Goal: Information Seeking & Learning: Learn about a topic

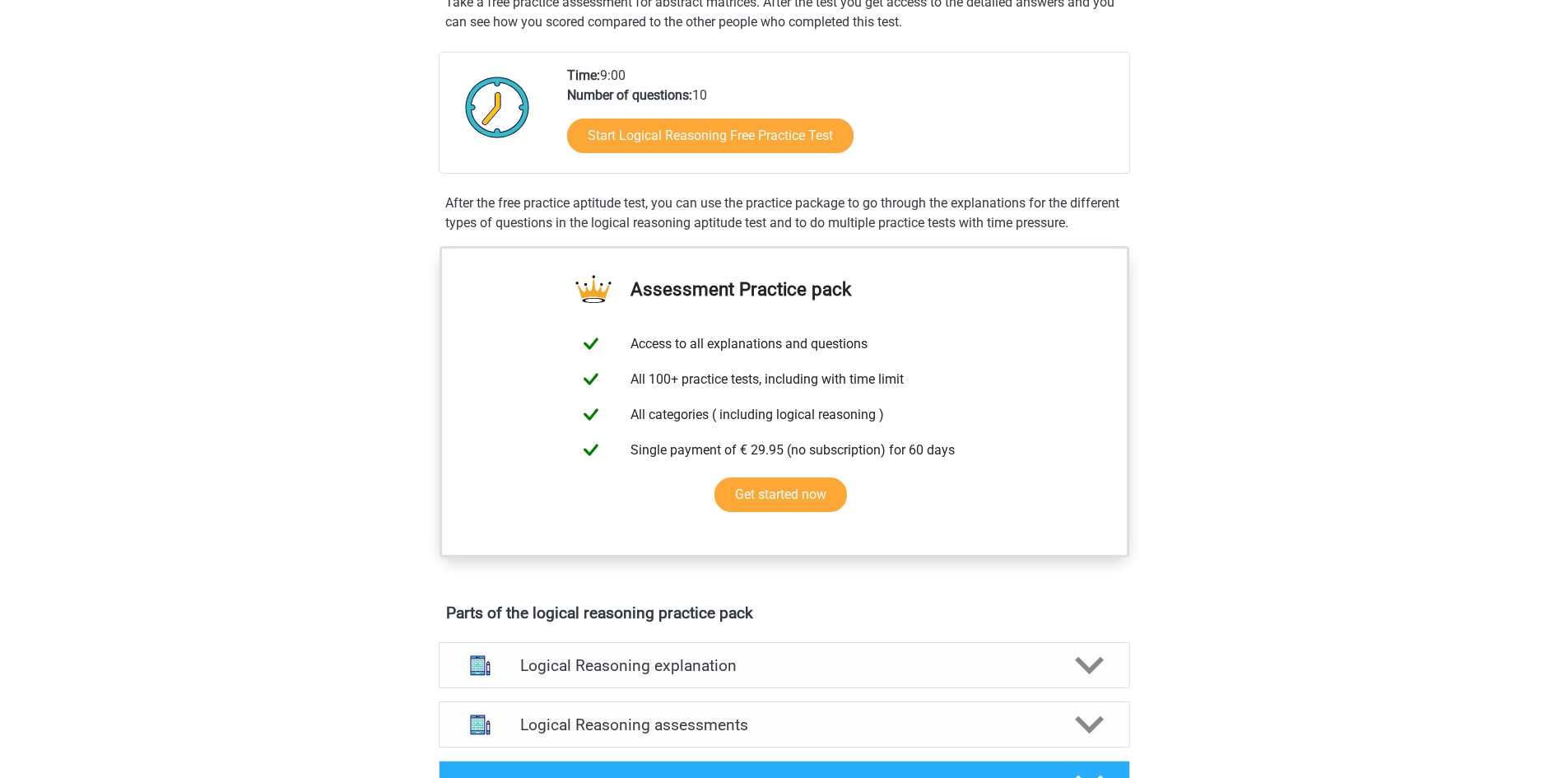
scroll to position [329, 0]
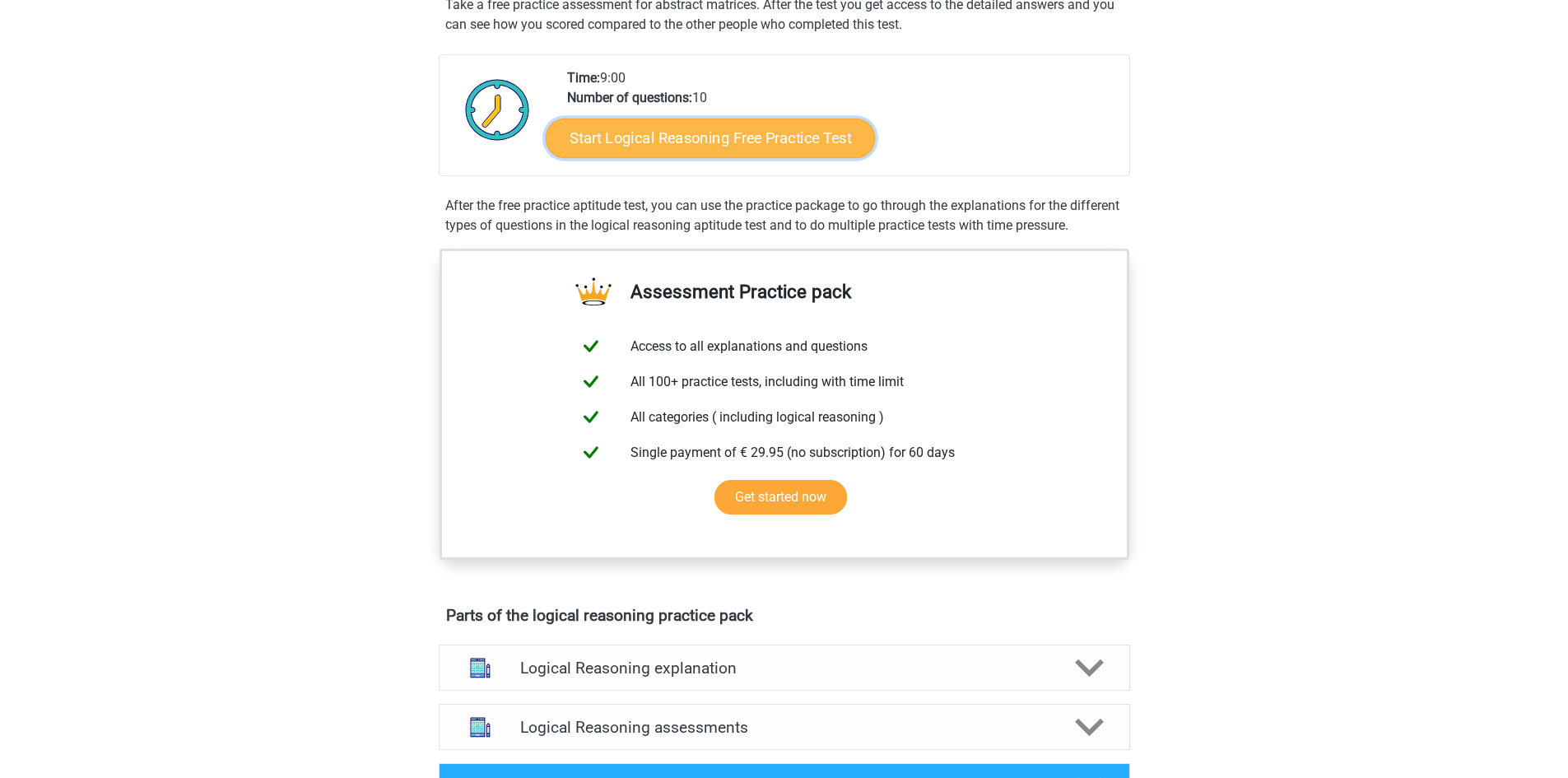
click at [670, 140] on link "Start Logical Reasoning Free Practice Test" at bounding box center [710, 137] width 329 height 39
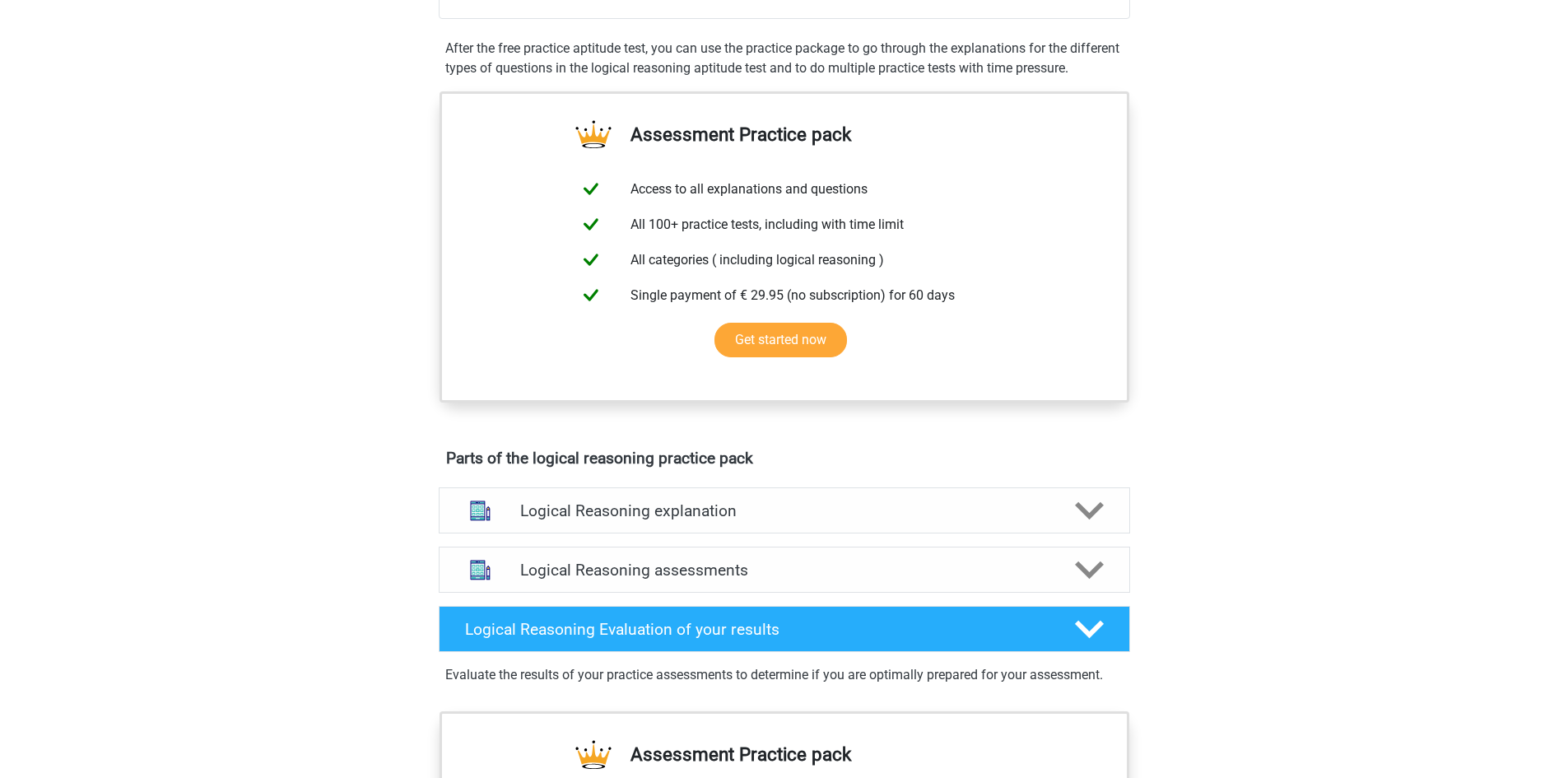
scroll to position [494, 0]
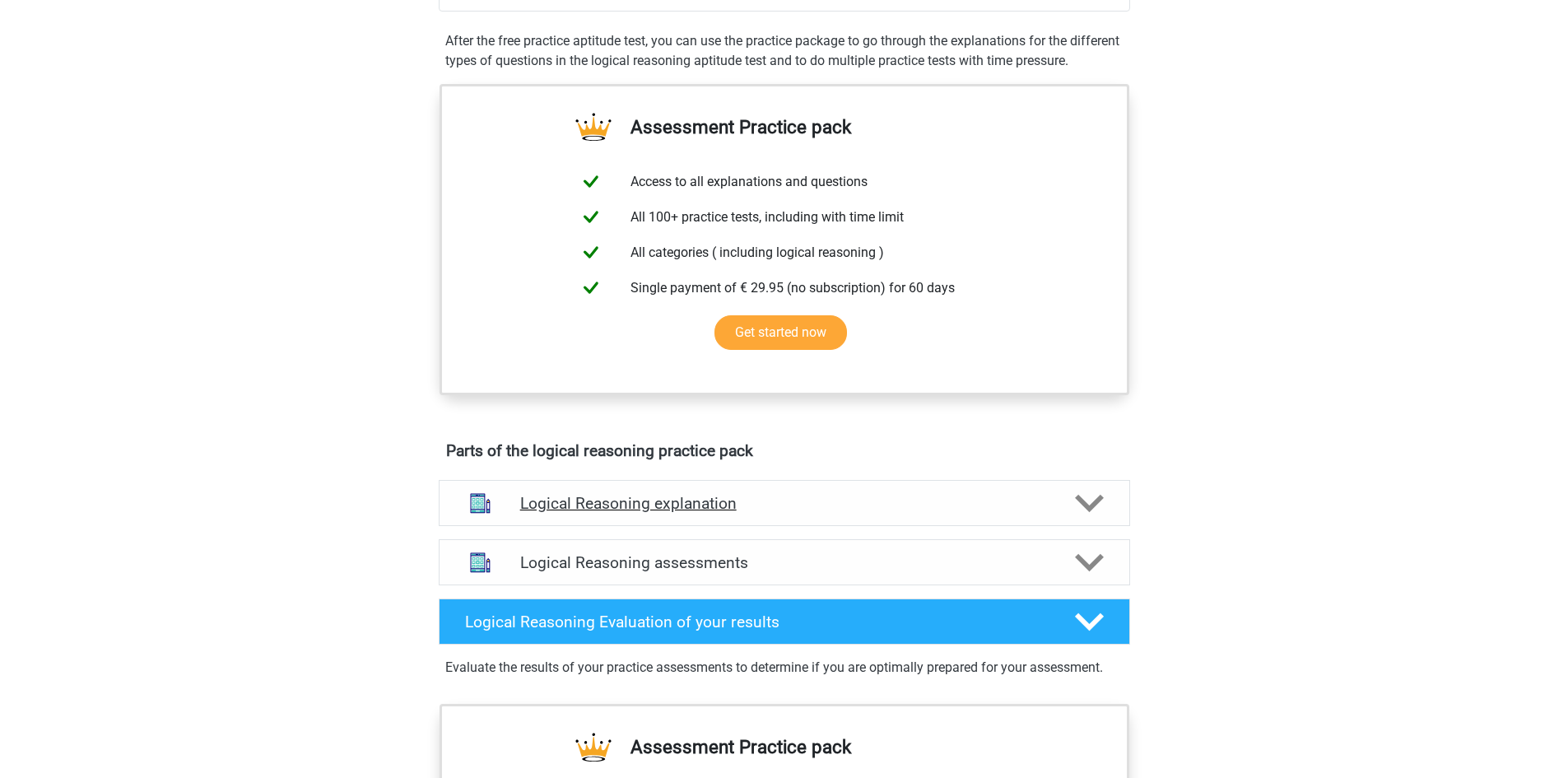
click at [775, 513] on h4 "Logical Reasoning explanation" at bounding box center [784, 504] width 528 height 19
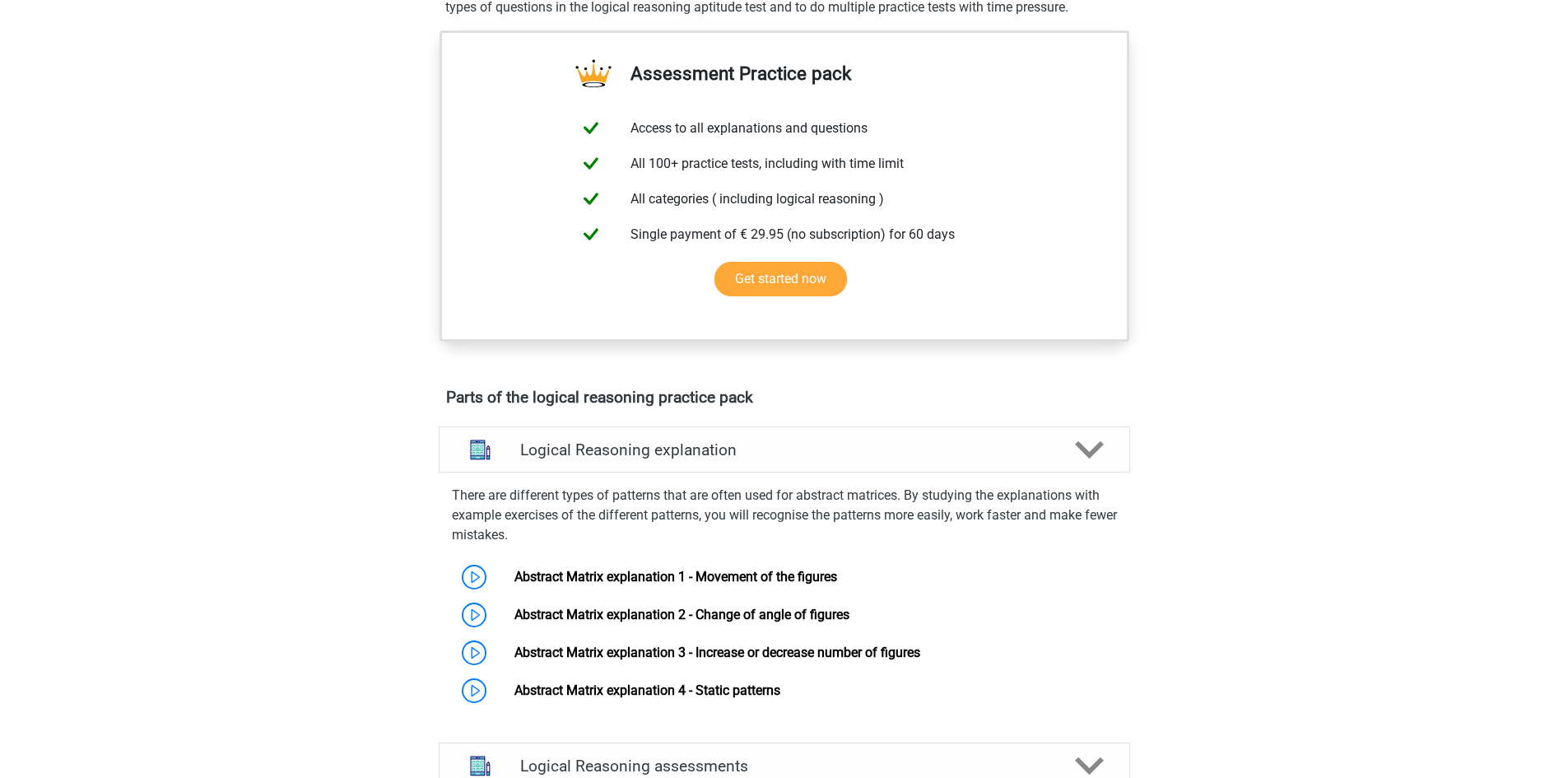
scroll to position [659, 0]
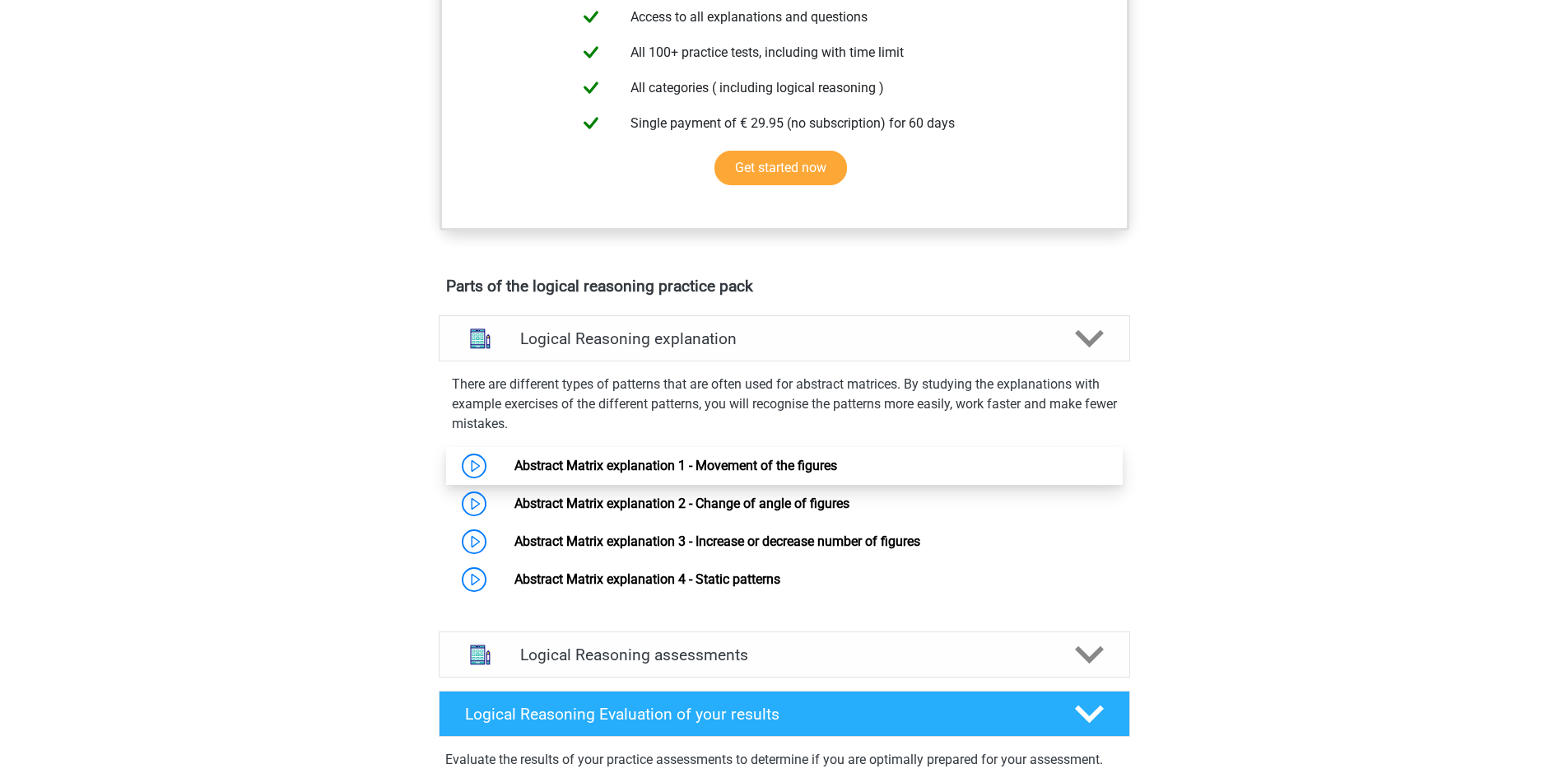
click at [739, 473] on link "Abstract Matrix explanation 1 - Movement of the figures" at bounding box center [675, 465] width 322 height 15
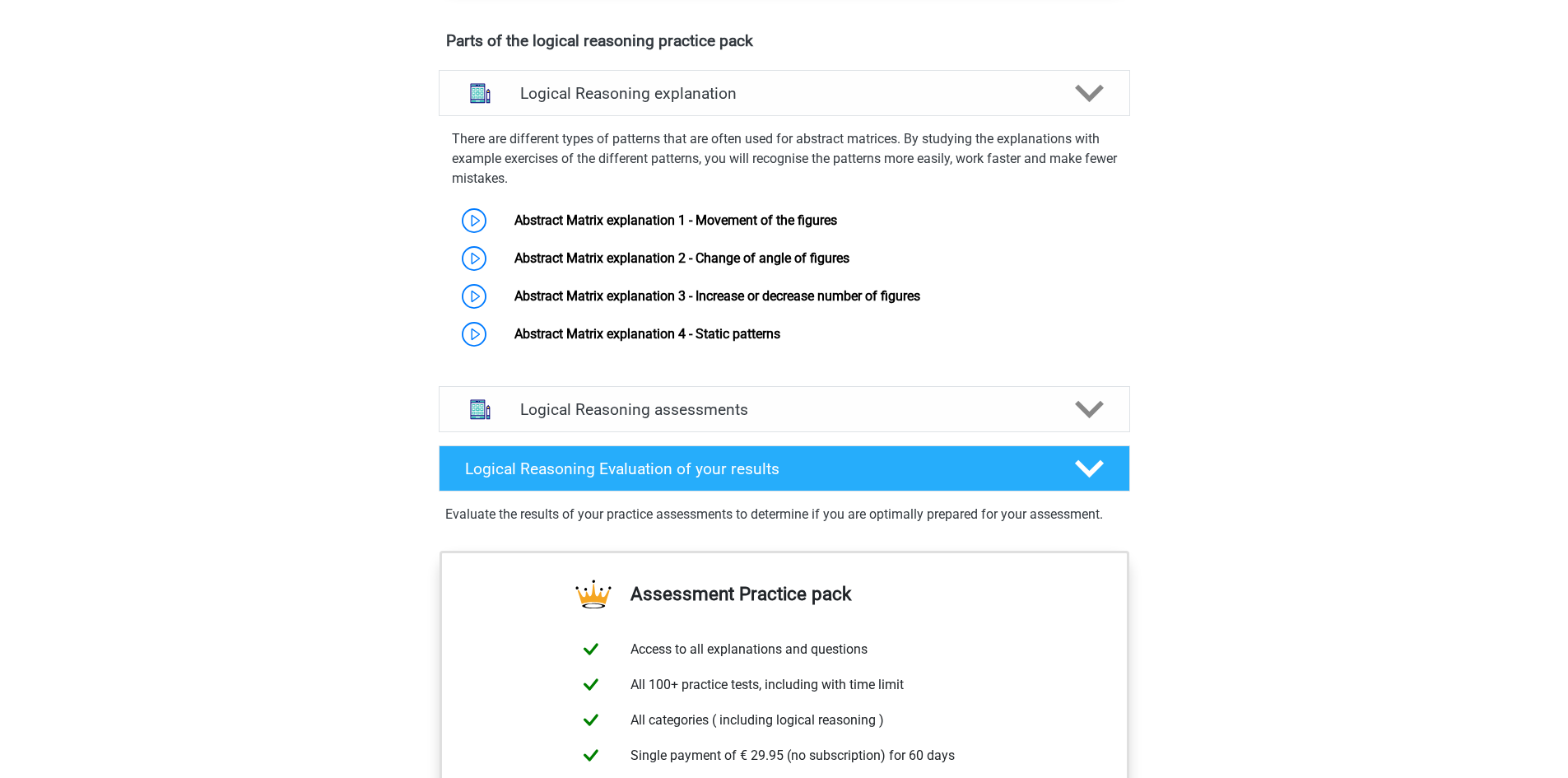
scroll to position [906, 0]
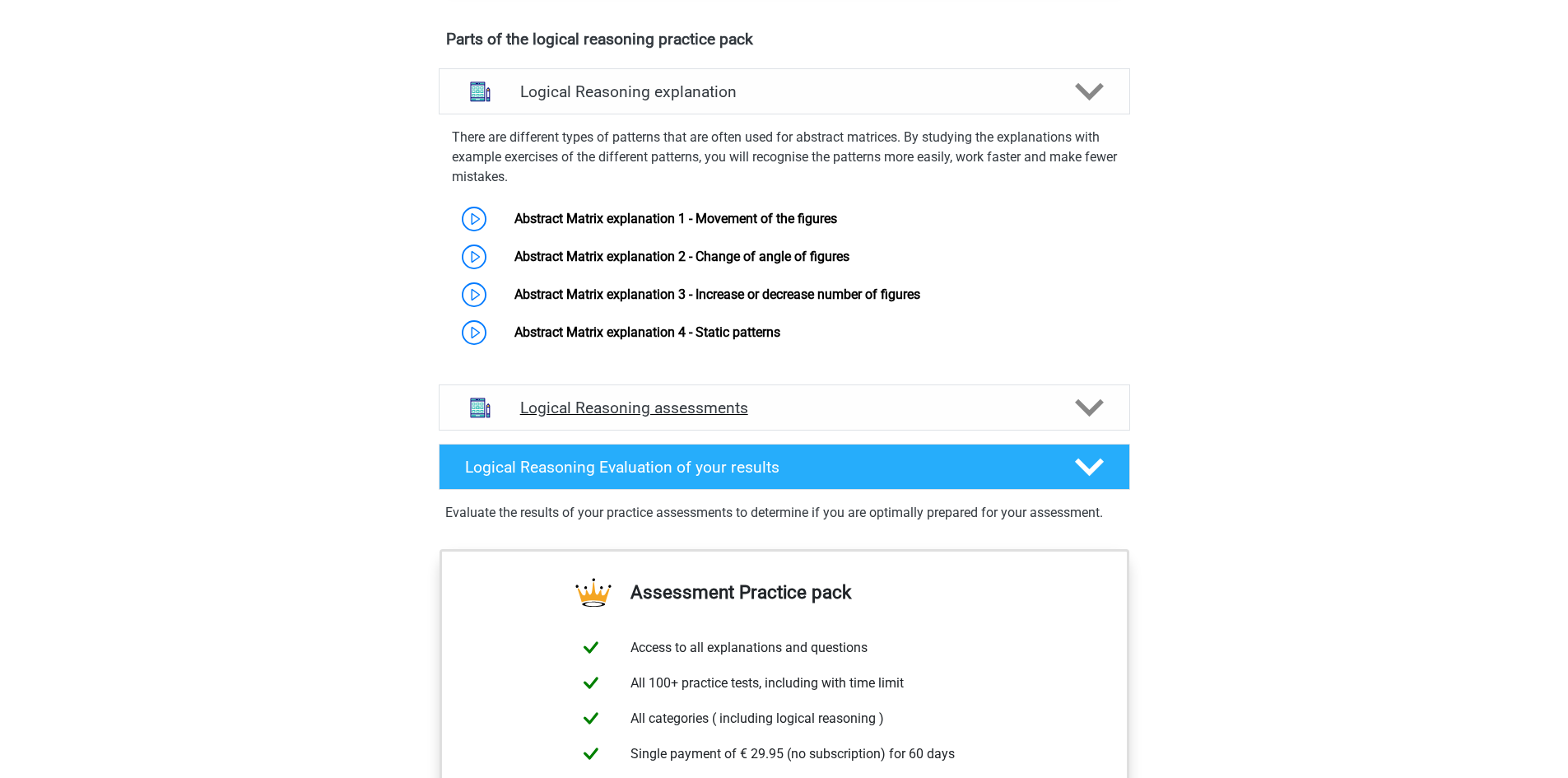
click at [797, 410] on div "Logical Reasoning assessments" at bounding box center [784, 408] width 691 height 46
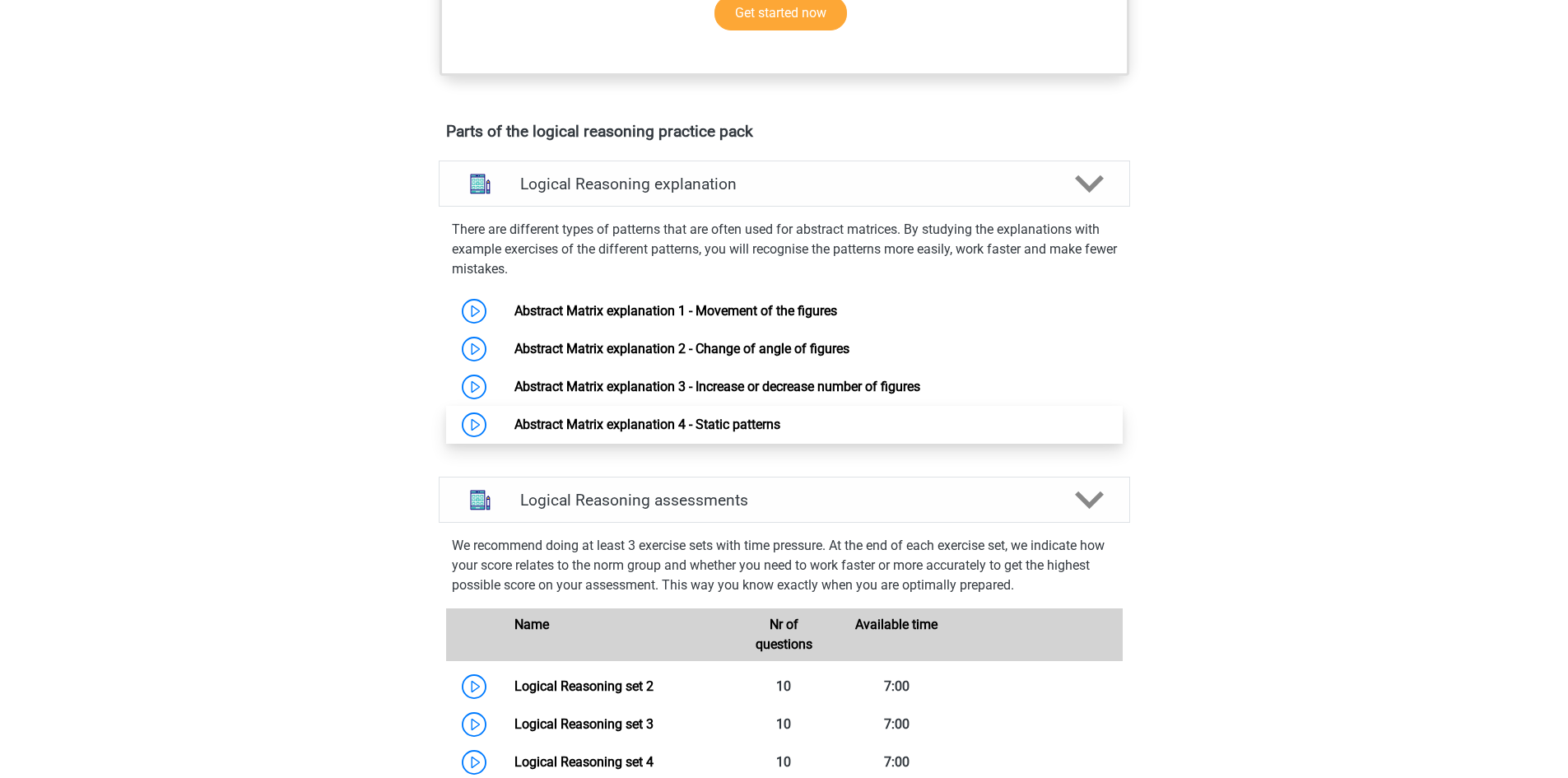
scroll to position [823, 0]
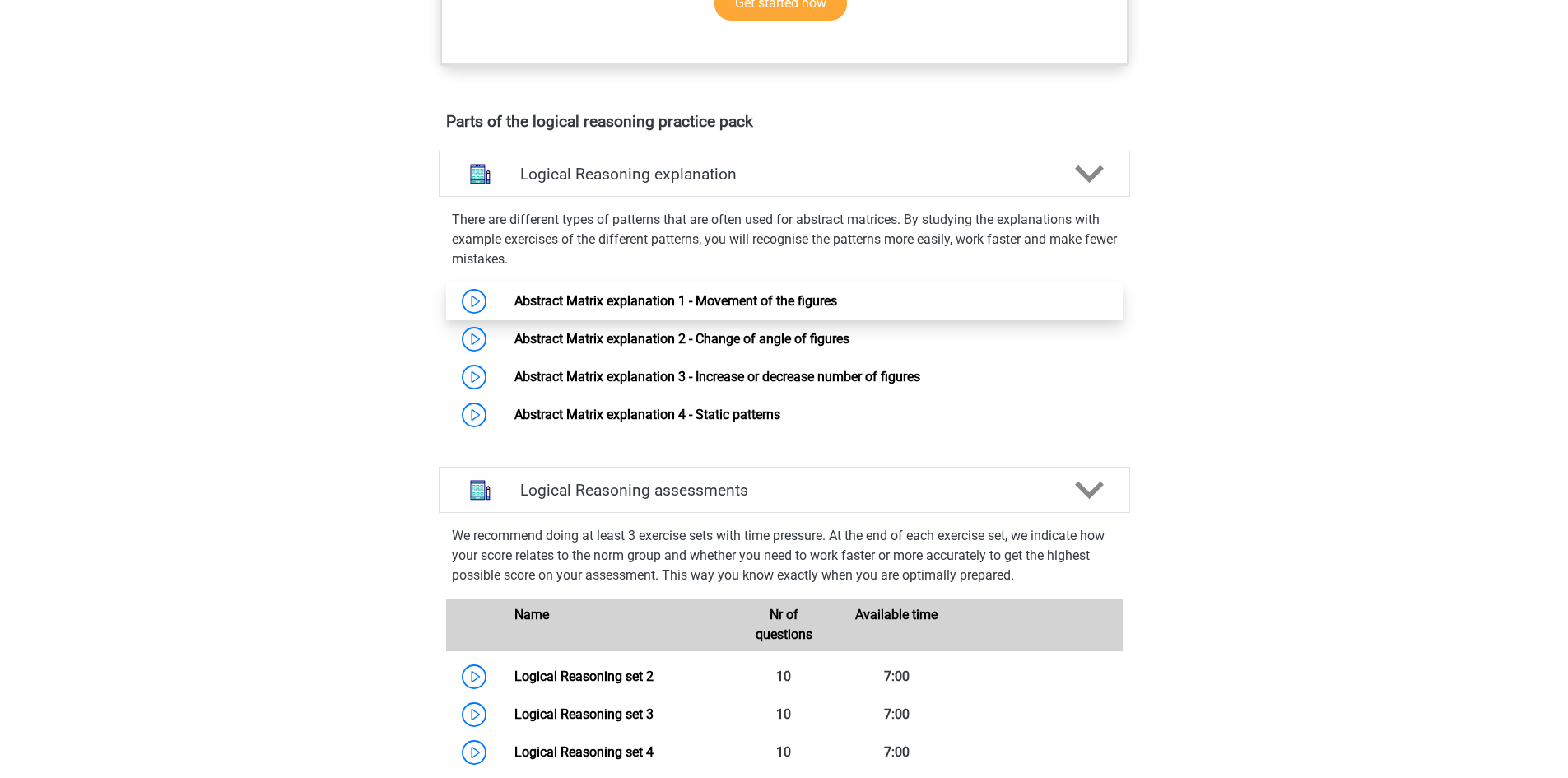
click at [720, 309] on link "Abstract Matrix explanation 1 - Movement of the figures" at bounding box center [675, 301] width 322 height 15
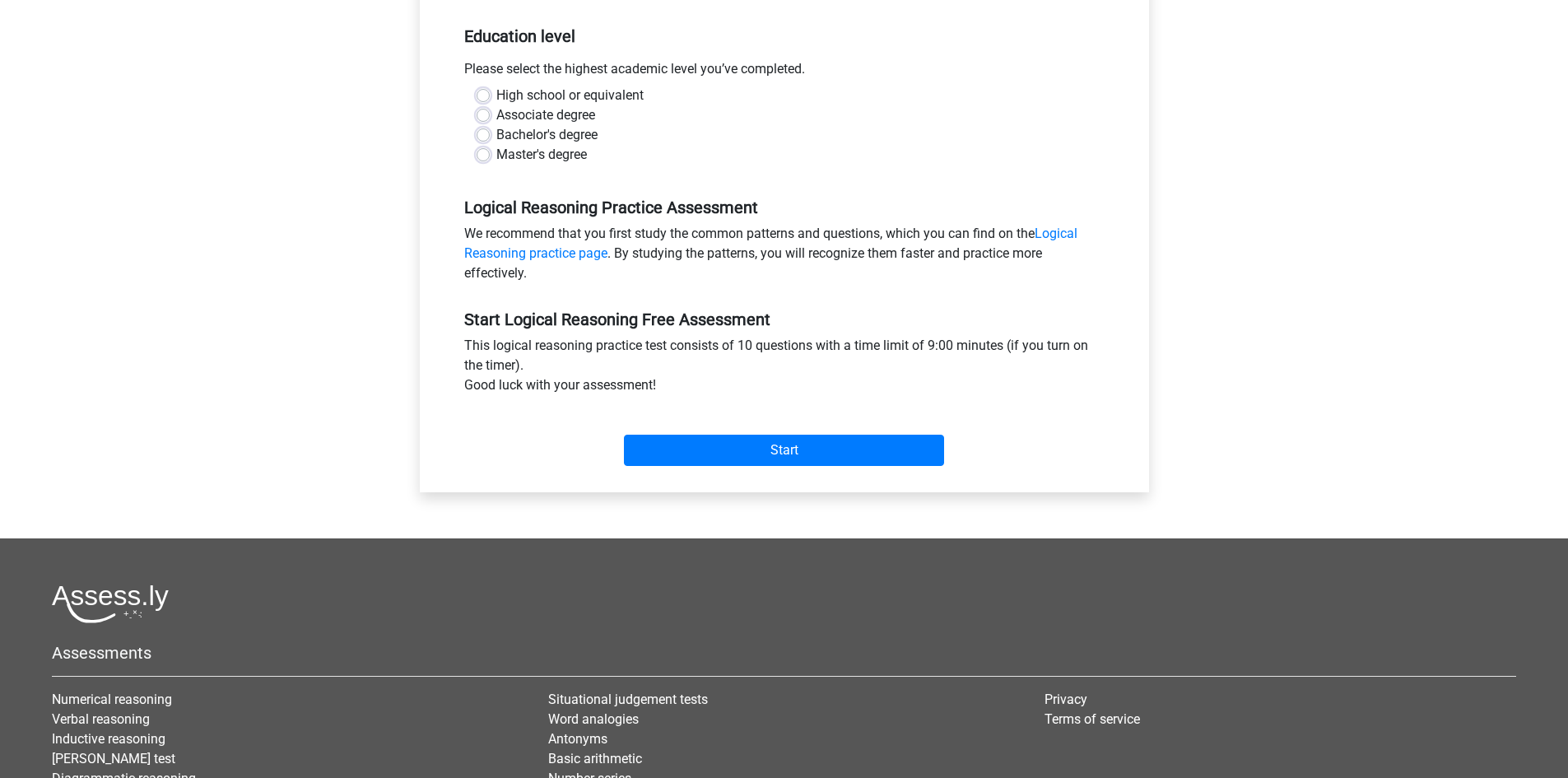
scroll to position [329, 0]
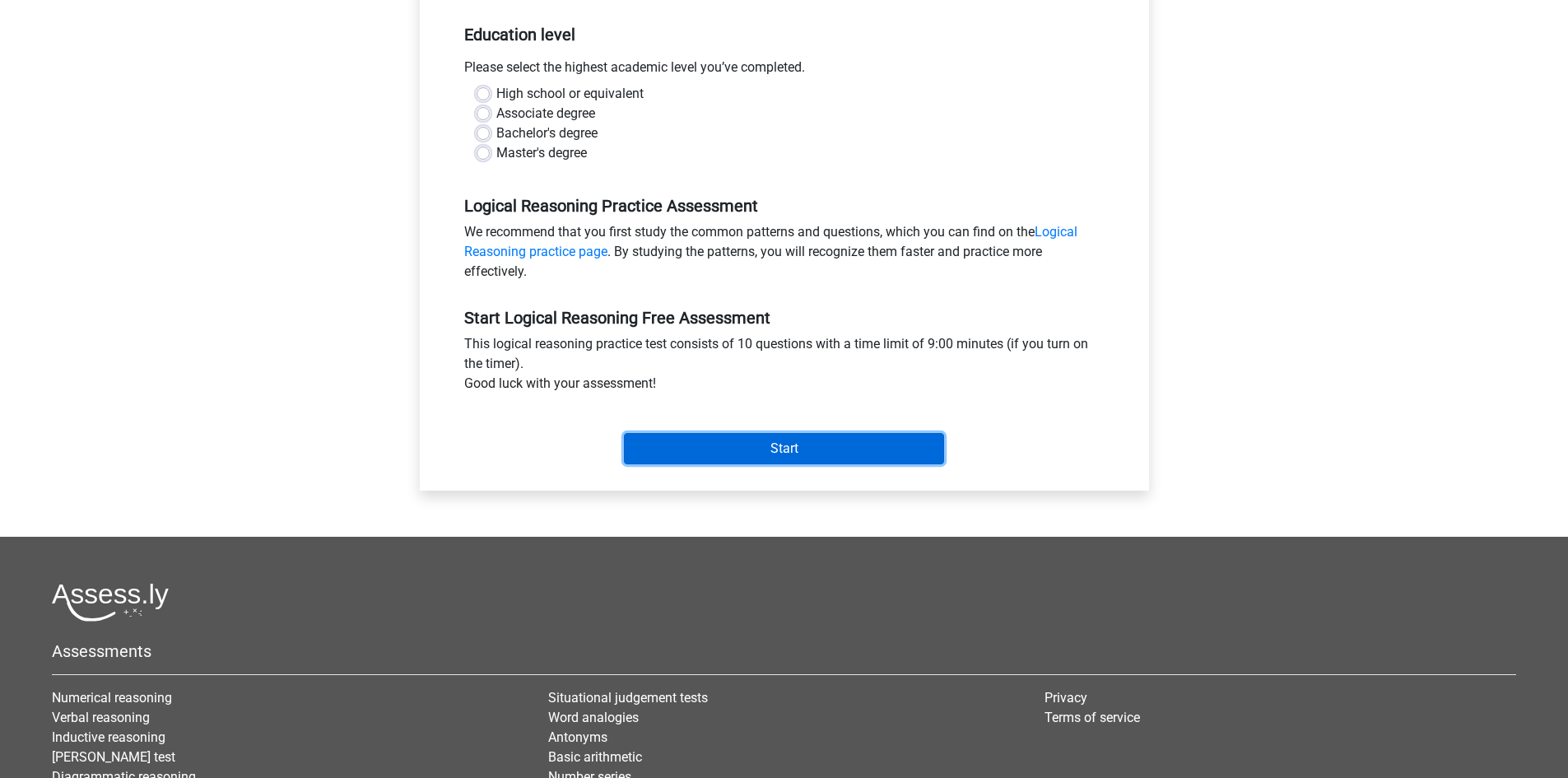
click at [720, 450] on input "Start" at bounding box center [784, 448] width 320 height 32
click at [819, 436] on input "Start" at bounding box center [784, 448] width 320 height 32
click at [497, 95] on label "High school or equivalent" at bounding box center [571, 94] width 148 height 20
click at [485, 95] on input "High school or equivalent" at bounding box center [483, 92] width 13 height 16
radio input "true"
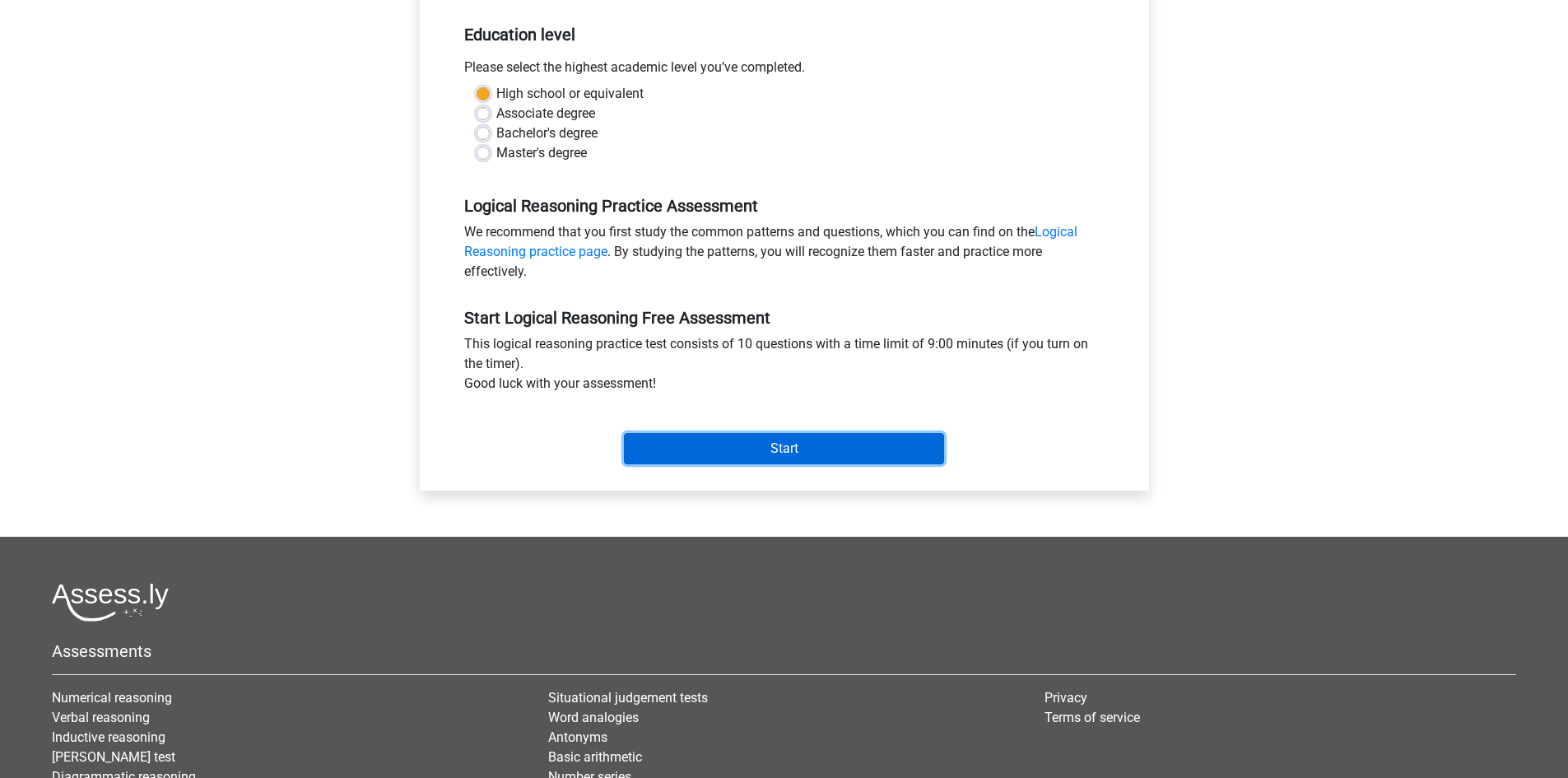
click at [797, 453] on input "Start" at bounding box center [784, 448] width 320 height 32
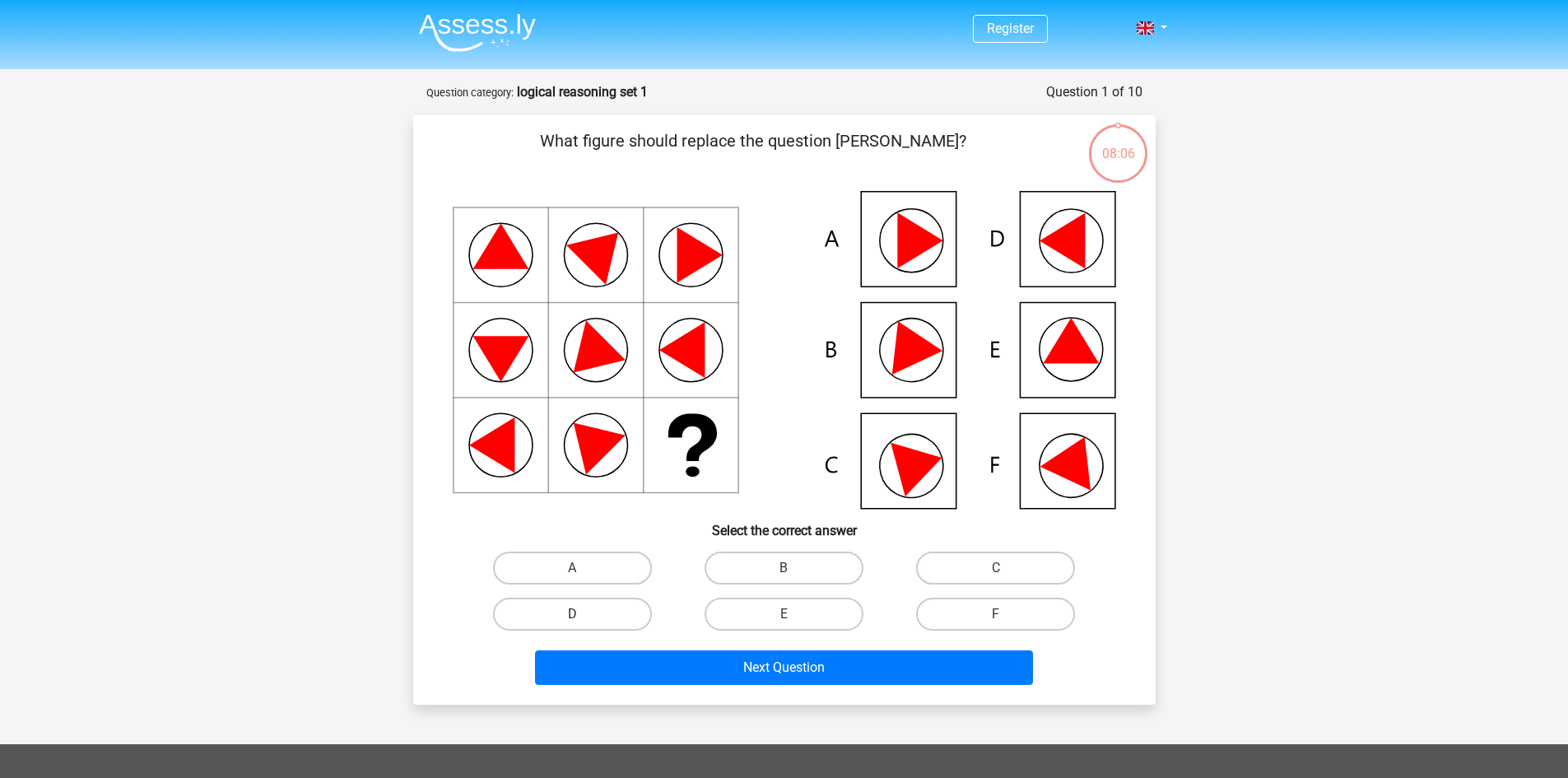
click at [604, 607] on label "D" at bounding box center [573, 614] width 159 height 33
click at [583, 614] on input "D" at bounding box center [576, 619] width 11 height 11
radio input "true"
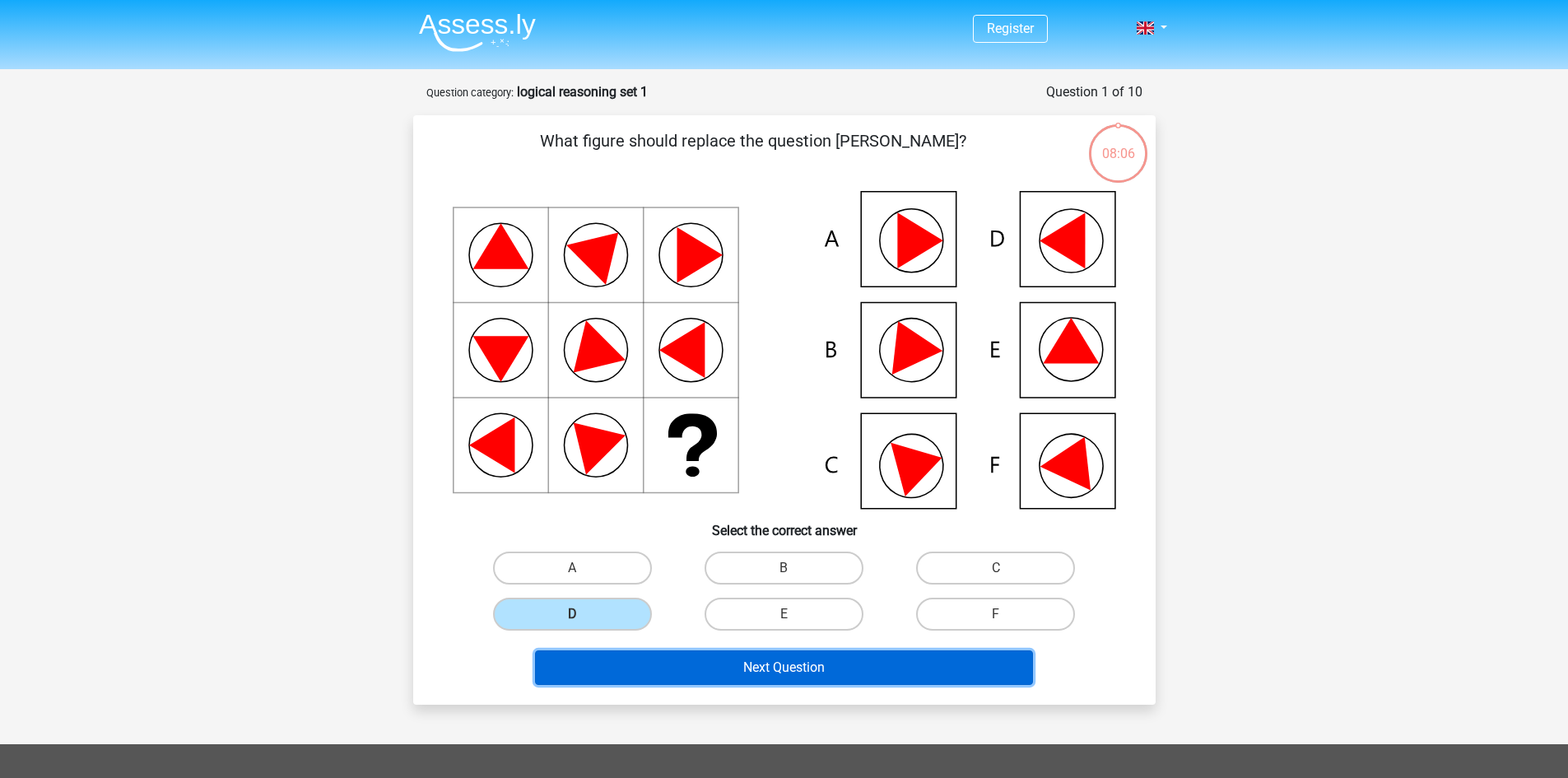
click at [767, 666] on button "Next Question" at bounding box center [784, 668] width 498 height 35
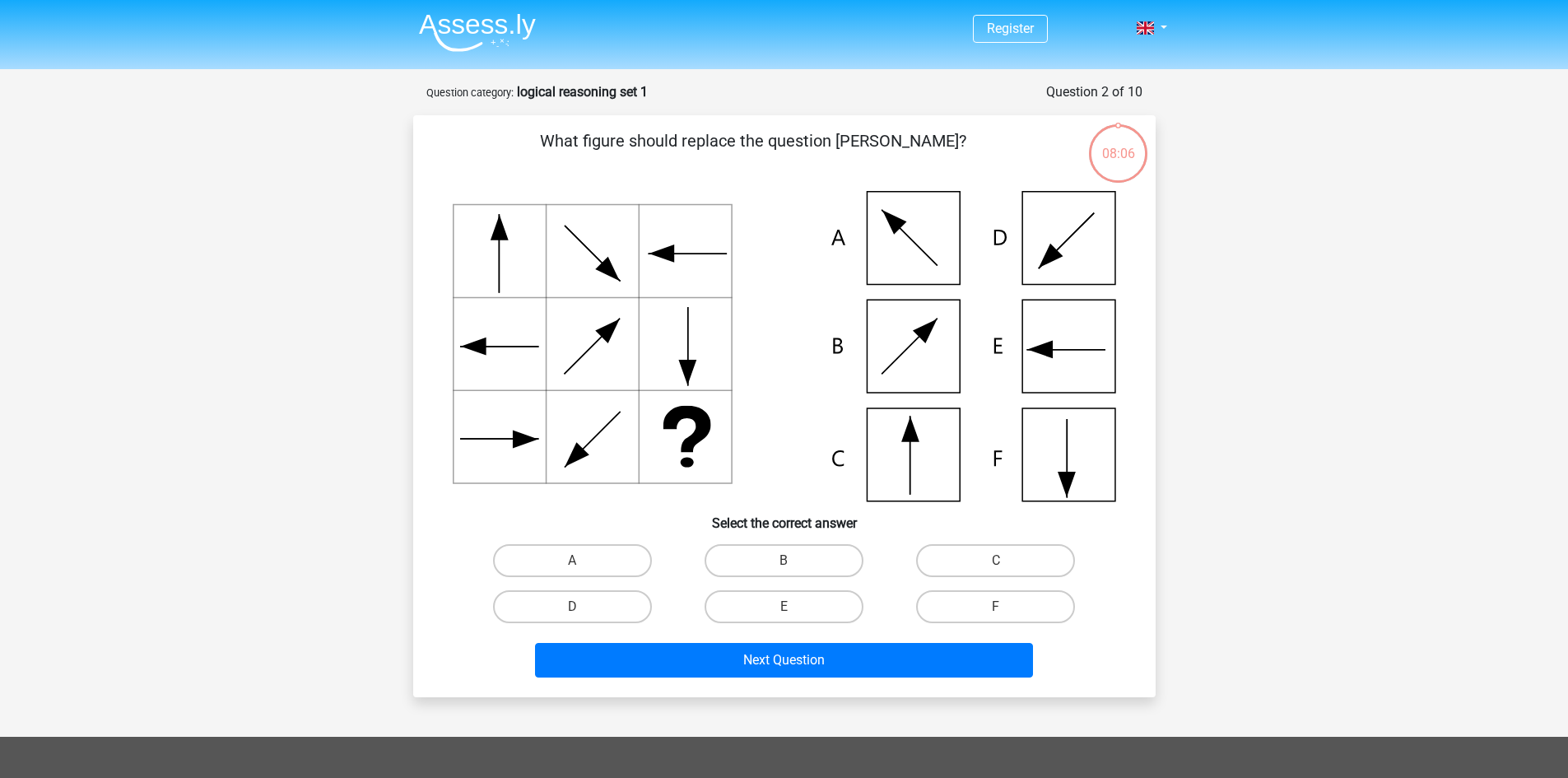
scroll to position [83, 0]
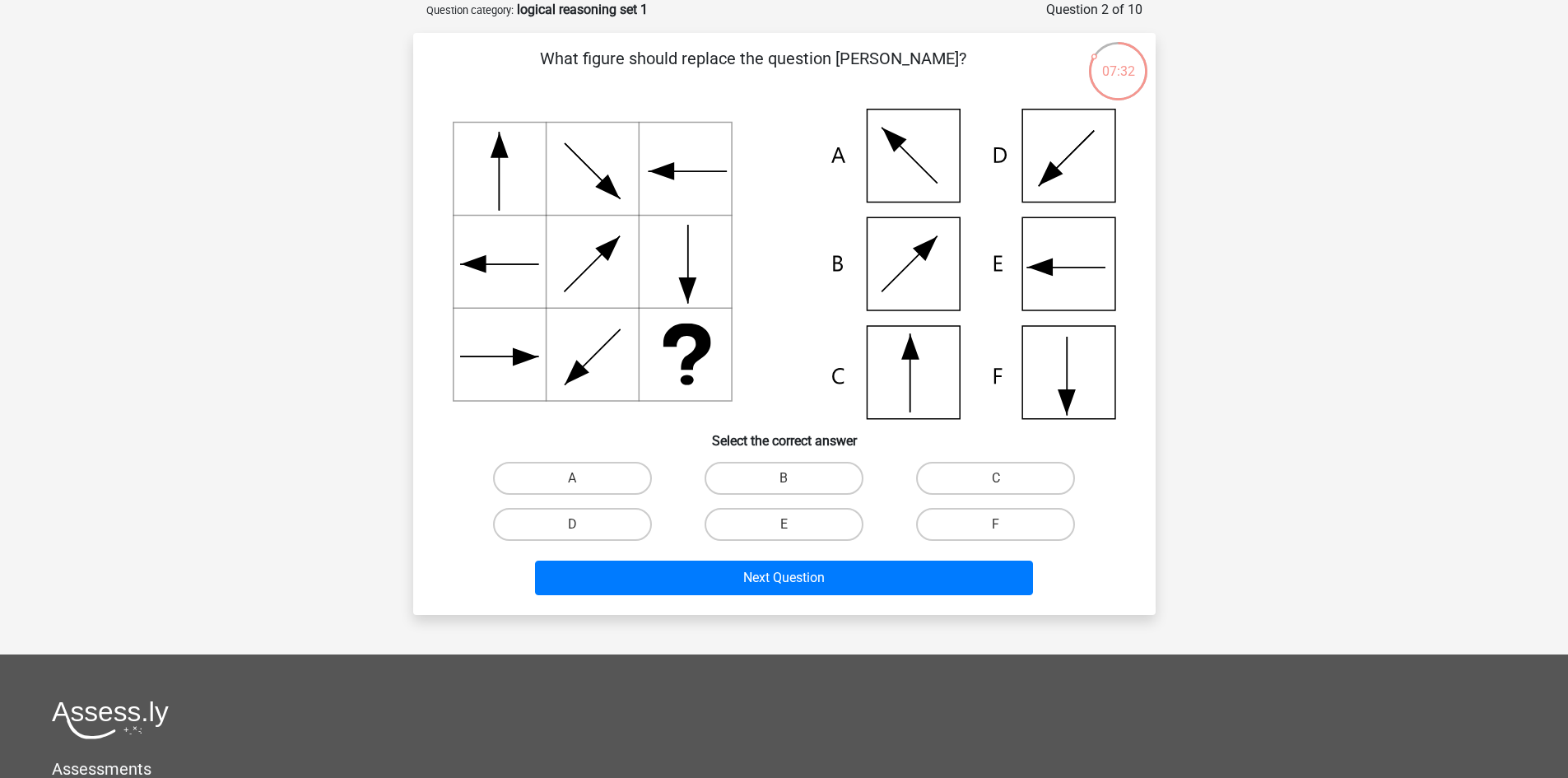
click at [897, 405] on icon at bounding box center [784, 264] width 664 height 311
click at [969, 479] on label "C" at bounding box center [995, 478] width 159 height 33
click at [995, 479] on input "C" at bounding box center [1000, 483] width 11 height 11
radio input "true"
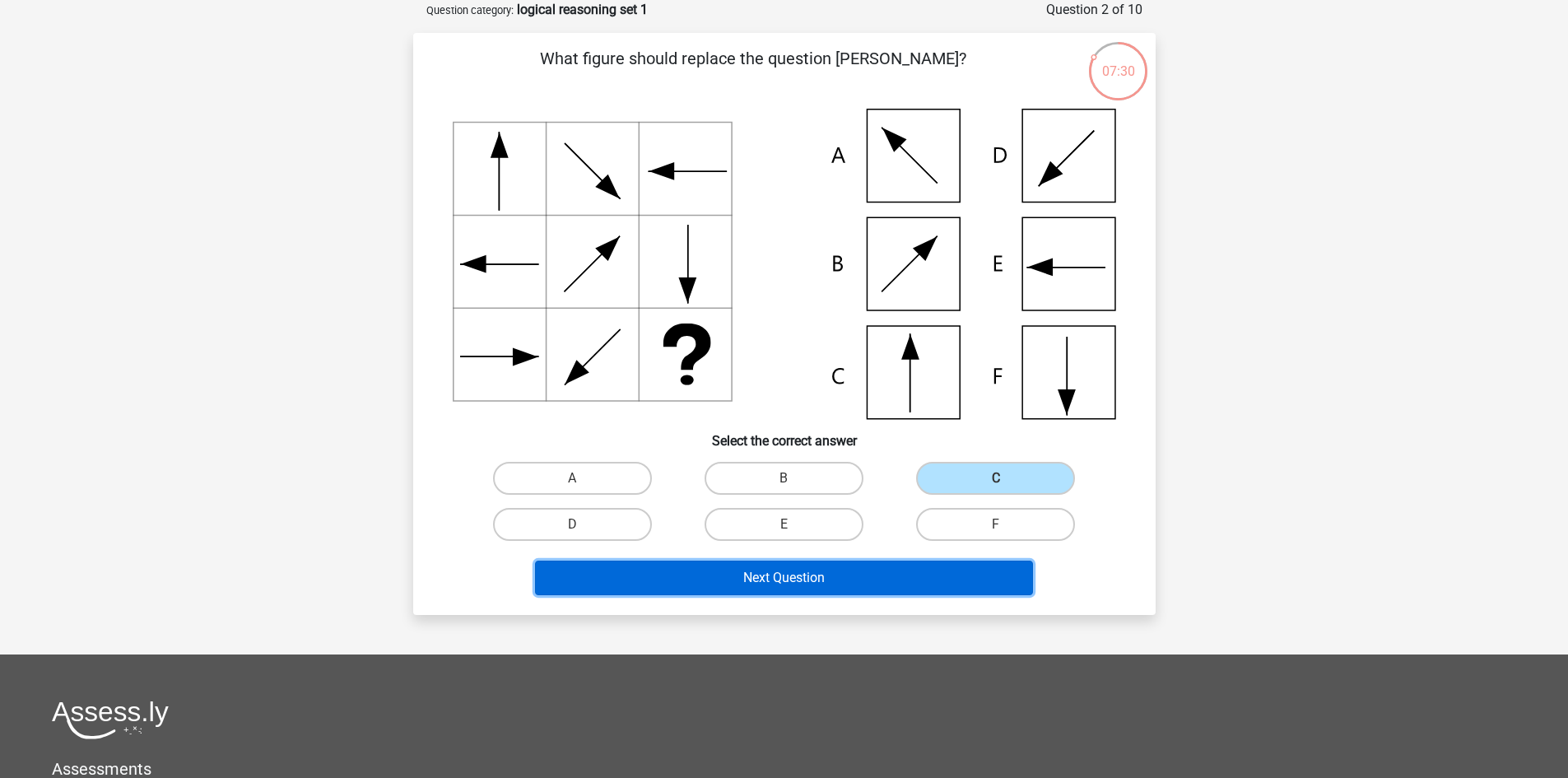
click at [956, 578] on button "Next Question" at bounding box center [784, 578] width 498 height 35
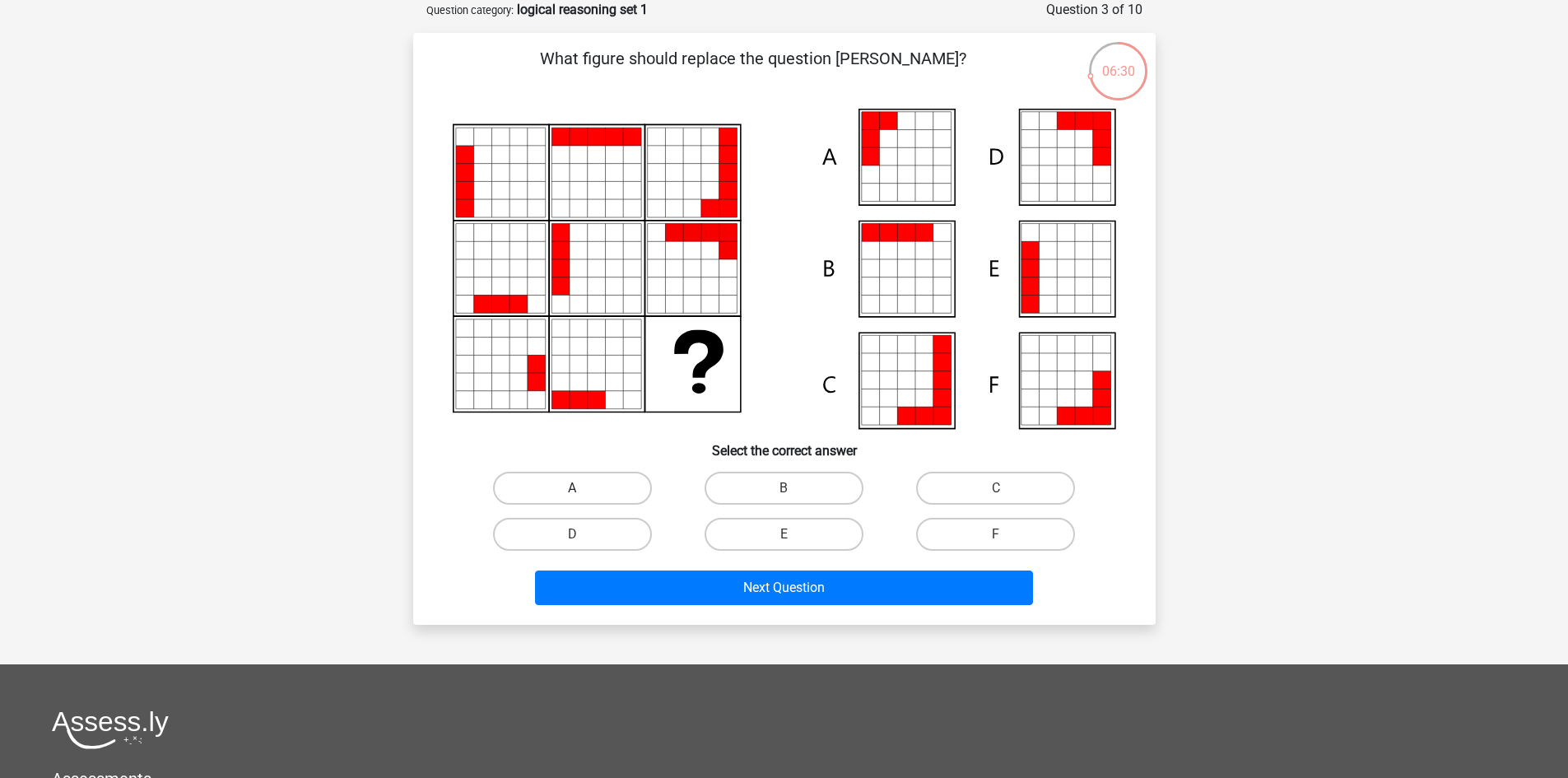
click at [623, 484] on label "A" at bounding box center [573, 488] width 159 height 33
click at [583, 488] on input "A" at bounding box center [576, 493] width 11 height 11
radio input "true"
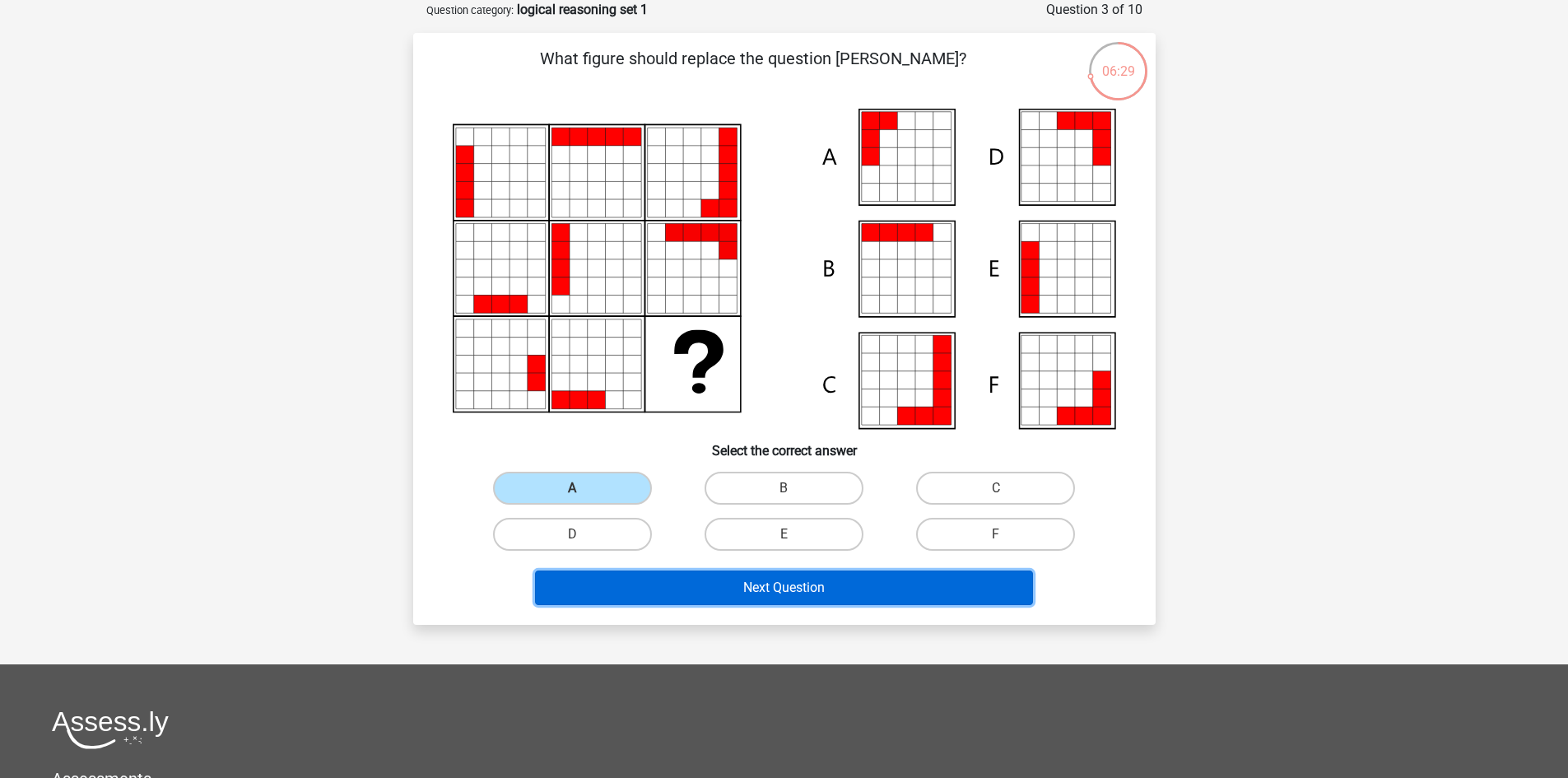
click at [804, 589] on button "Next Question" at bounding box center [784, 588] width 498 height 35
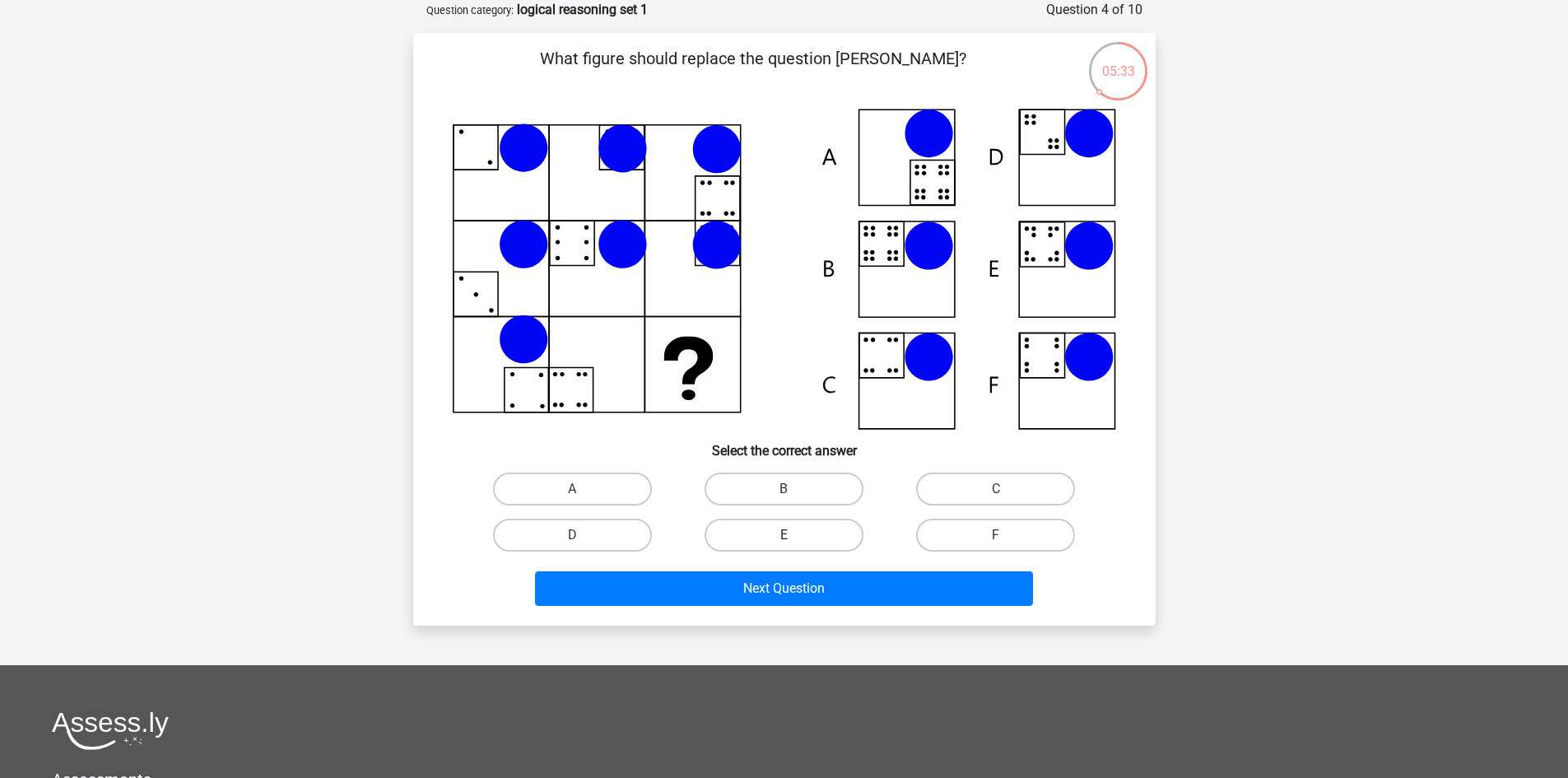
click at [815, 521] on label "E" at bounding box center [784, 535] width 159 height 33
click at [794, 535] on input "E" at bounding box center [788, 540] width 11 height 11
radio input "true"
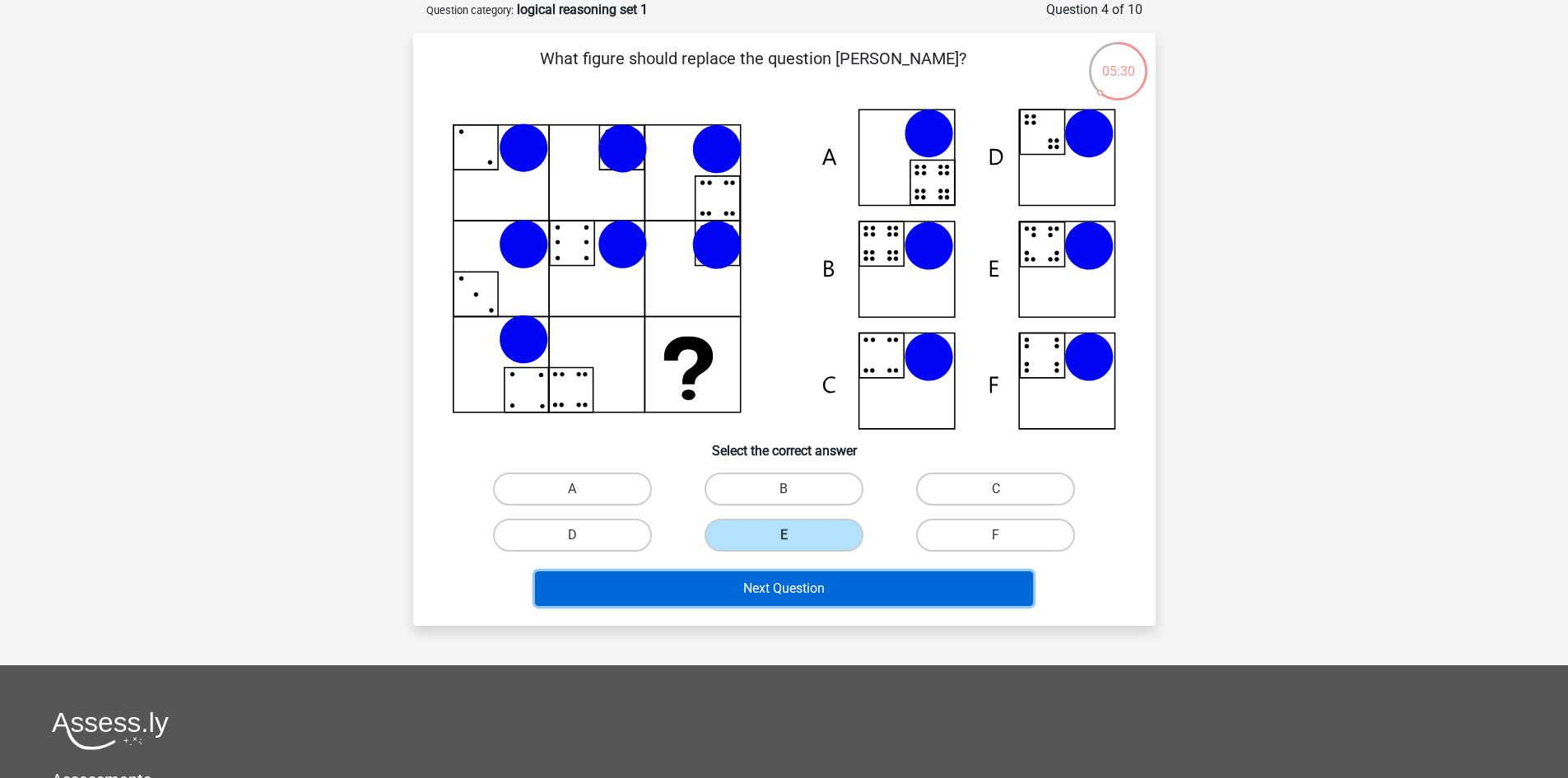
click at [786, 584] on button "Next Question" at bounding box center [784, 589] width 498 height 35
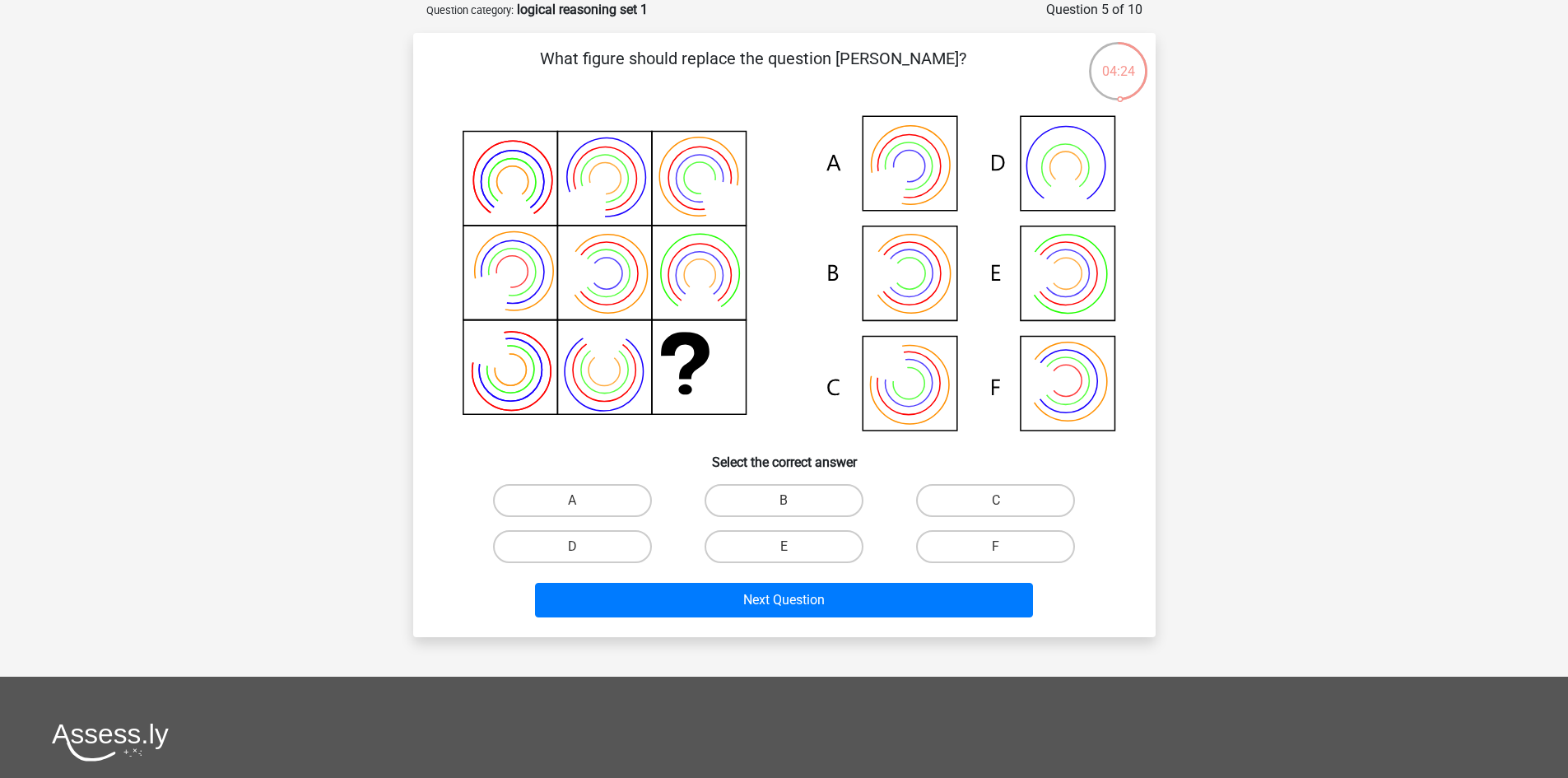
click at [910, 293] on icon at bounding box center [784, 274] width 664 height 333
click at [813, 503] on label "B" at bounding box center [784, 501] width 159 height 33
click at [794, 503] on input "B" at bounding box center [788, 506] width 11 height 11
radio input "true"
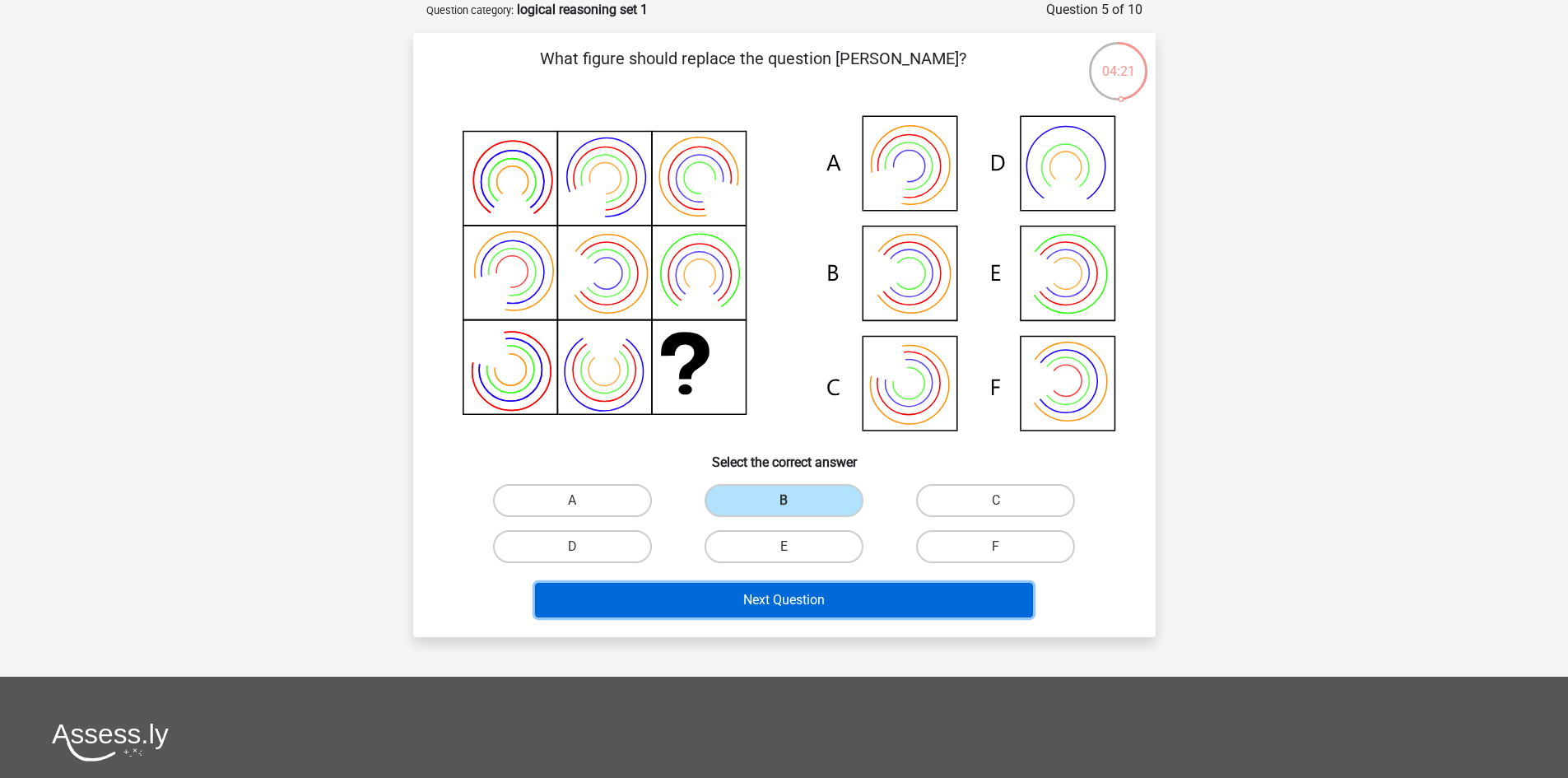
click at [885, 599] on button "Next Question" at bounding box center [784, 601] width 498 height 35
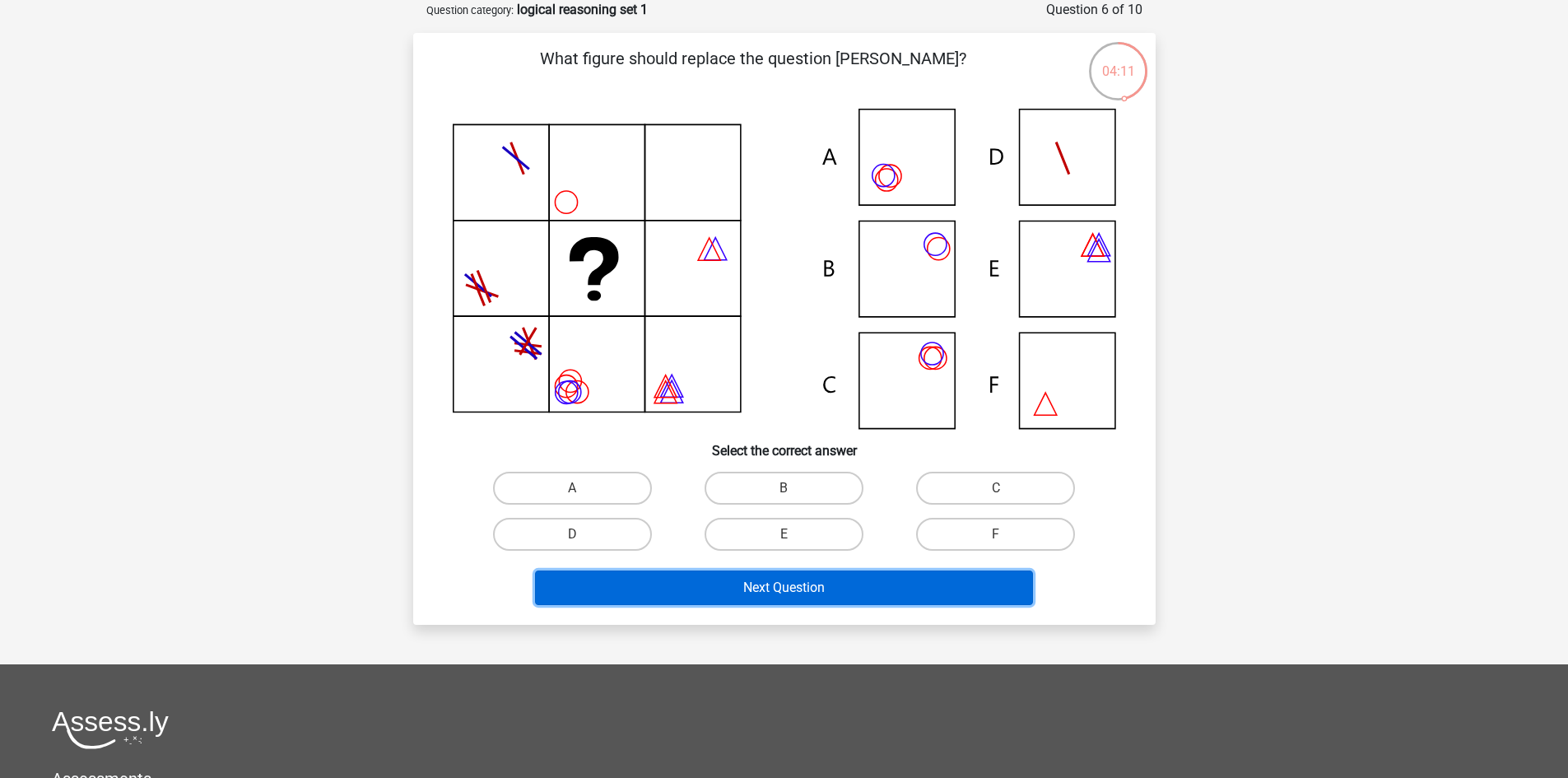
click at [963, 600] on button "Next Question" at bounding box center [784, 588] width 498 height 35
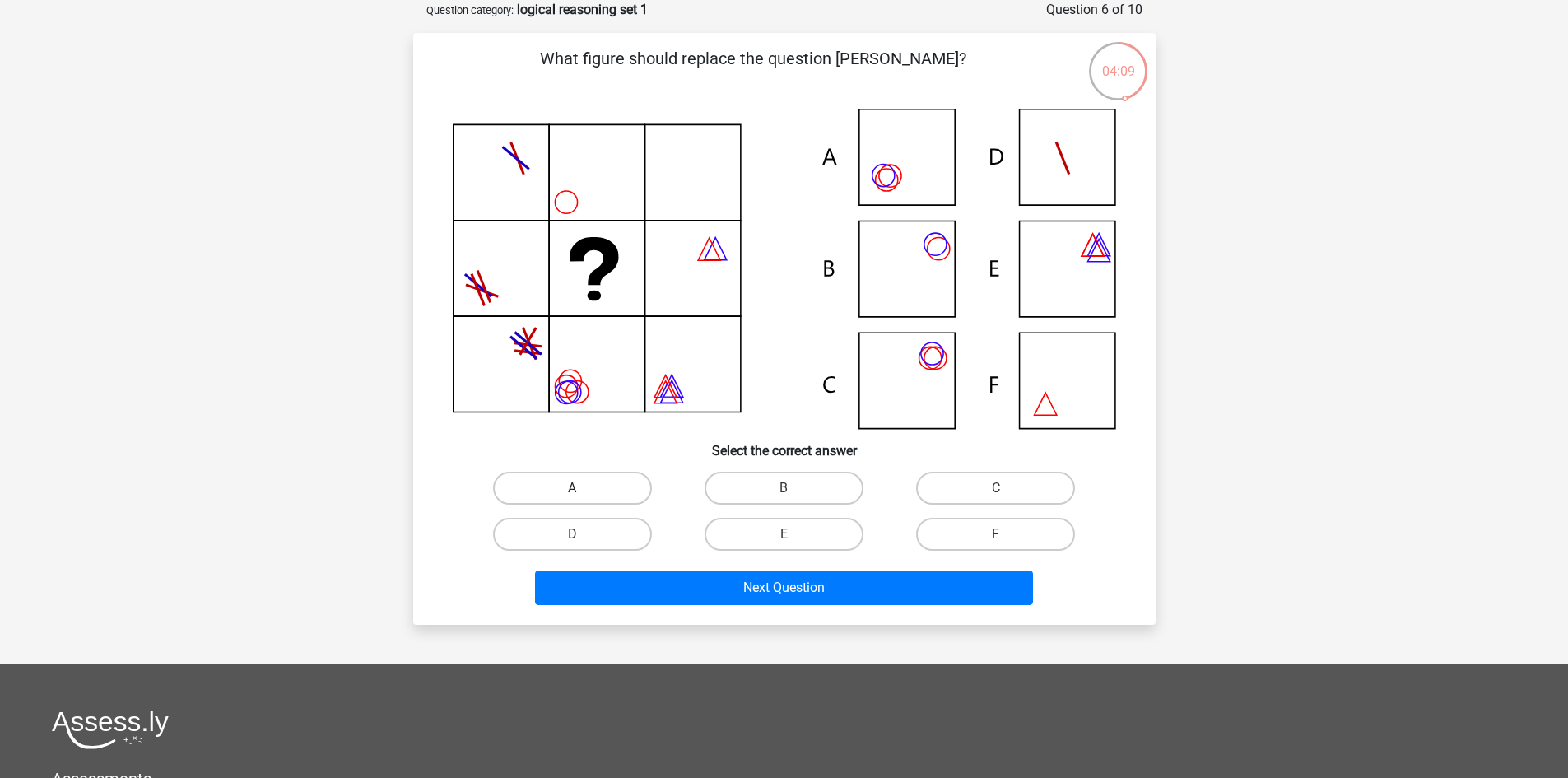
click at [625, 497] on label "A" at bounding box center [573, 488] width 159 height 33
click at [583, 497] on input "A" at bounding box center [576, 493] width 11 height 11
radio input "true"
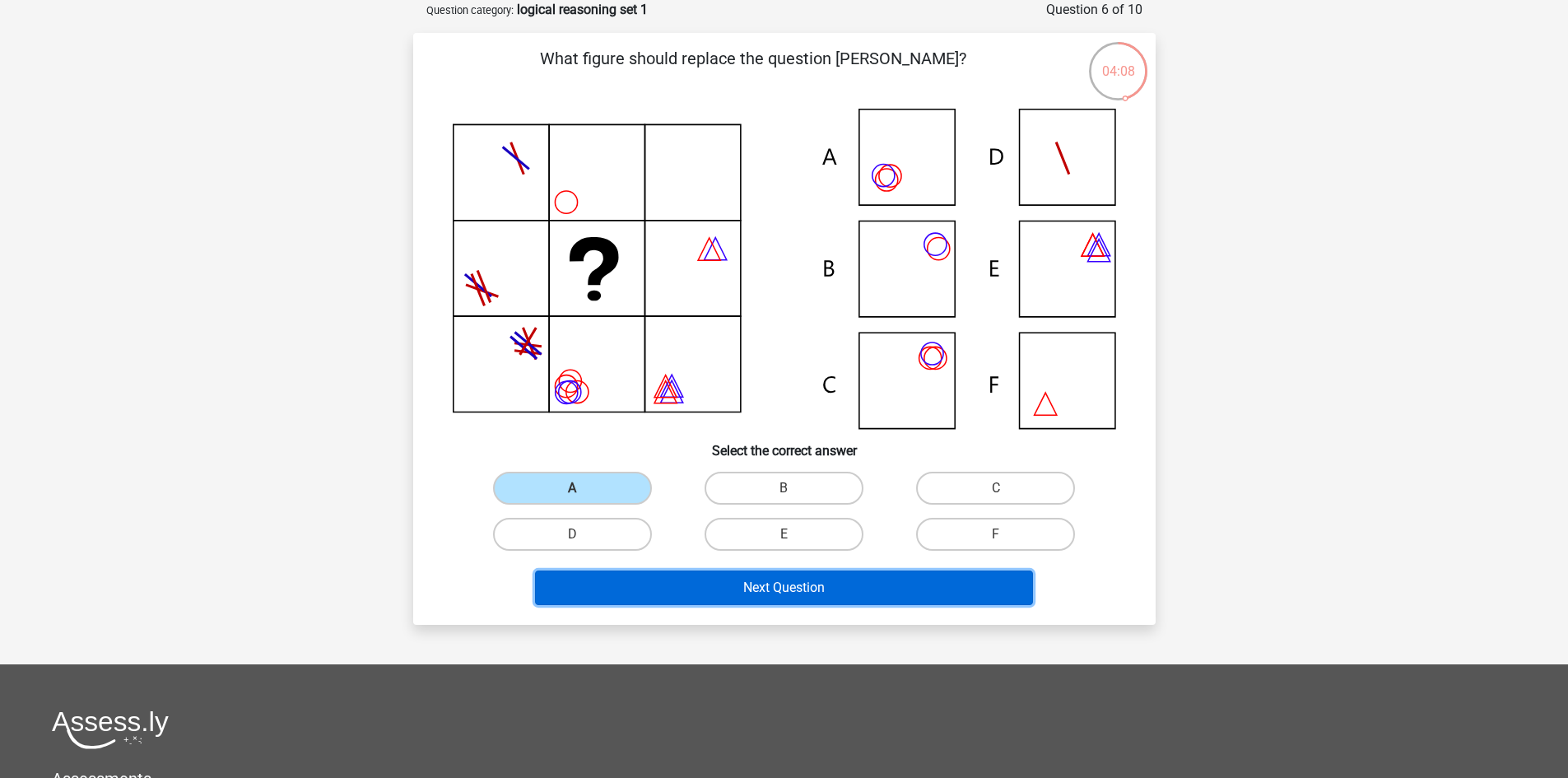
click at [906, 593] on button "Next Question" at bounding box center [784, 588] width 498 height 35
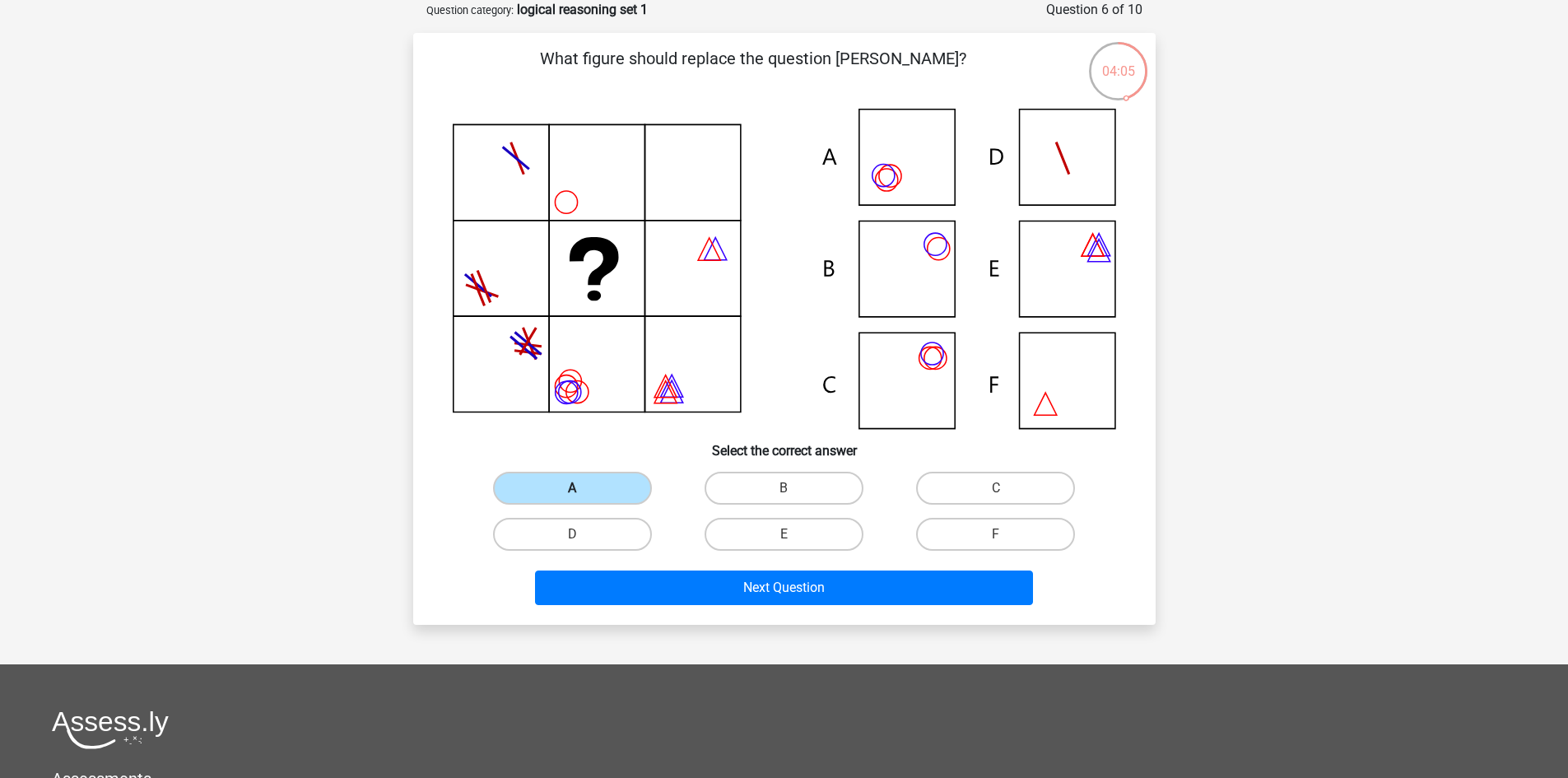
click at [618, 480] on label "A" at bounding box center [573, 488] width 159 height 33
click at [583, 488] on input "A" at bounding box center [576, 493] width 11 height 11
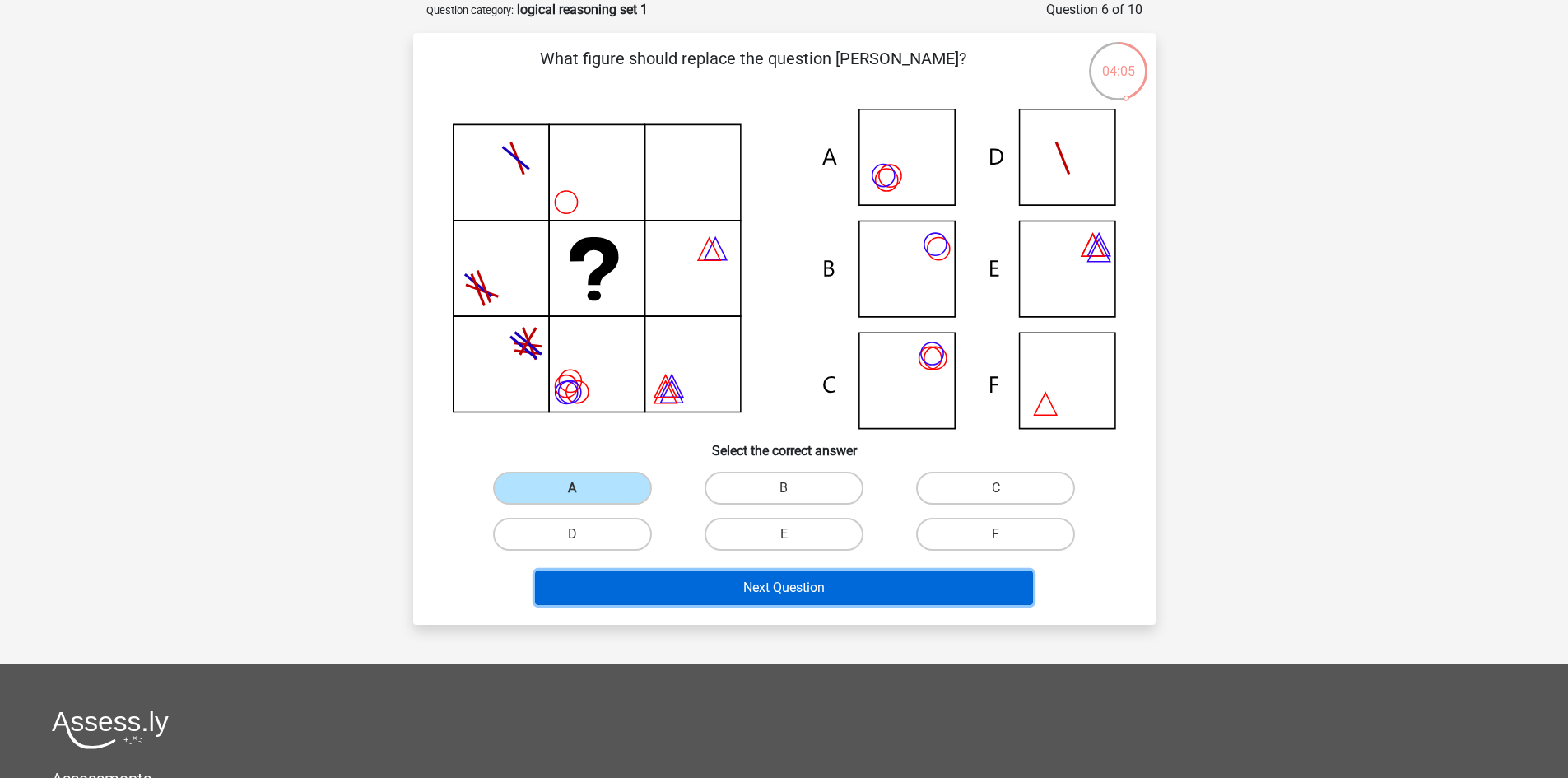
click at [828, 585] on button "Next Question" at bounding box center [784, 588] width 498 height 35
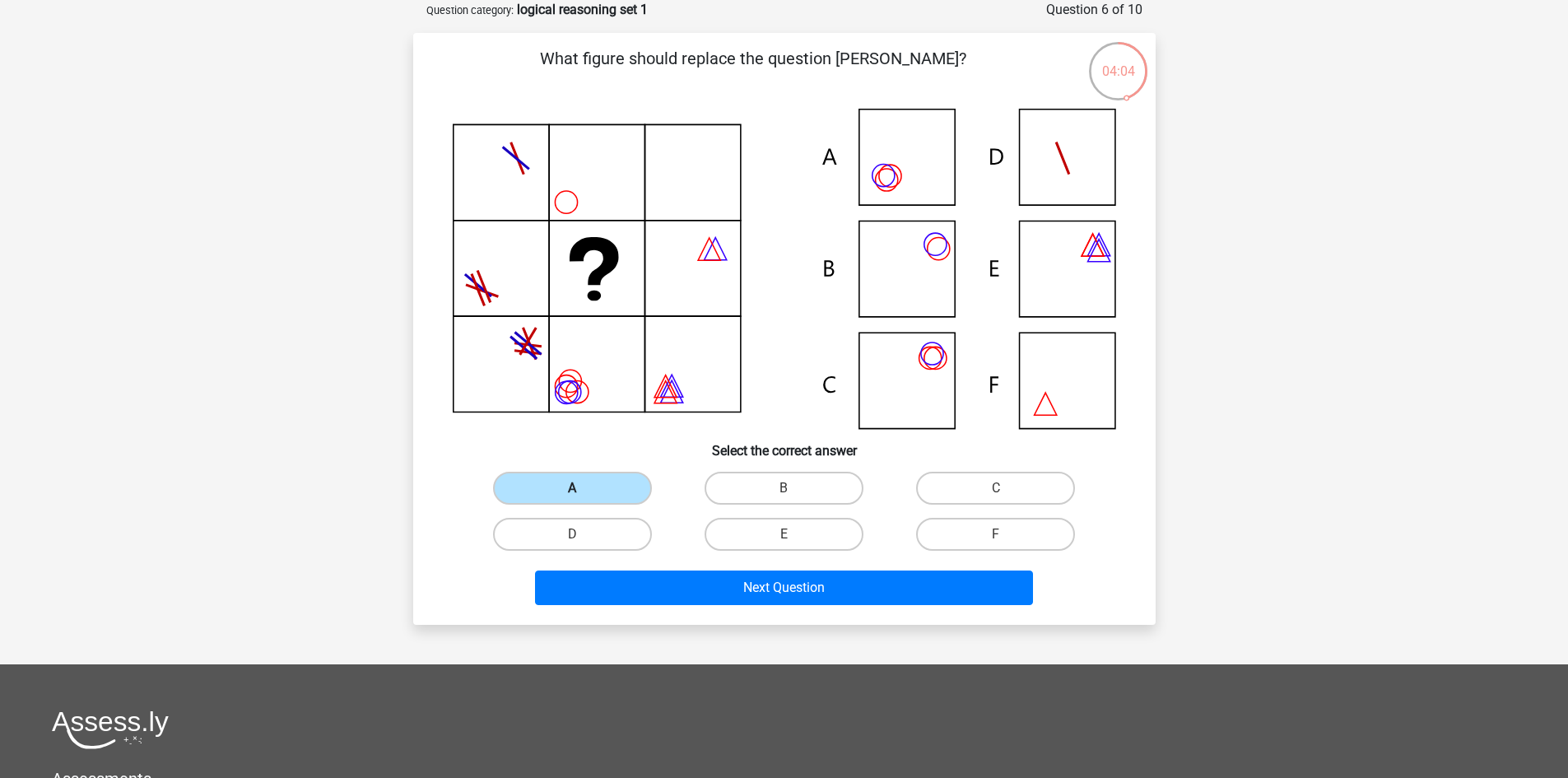
drag, startPoint x: 521, startPoint y: 484, endPoint x: 536, endPoint y: 484, distance: 15.0
click at [524, 484] on label "A" at bounding box center [573, 488] width 159 height 33
click at [572, 488] on input "A" at bounding box center [576, 493] width 11 height 11
click at [811, 496] on label "B" at bounding box center [784, 488] width 159 height 33
click at [794, 496] on input "B" at bounding box center [788, 493] width 11 height 11
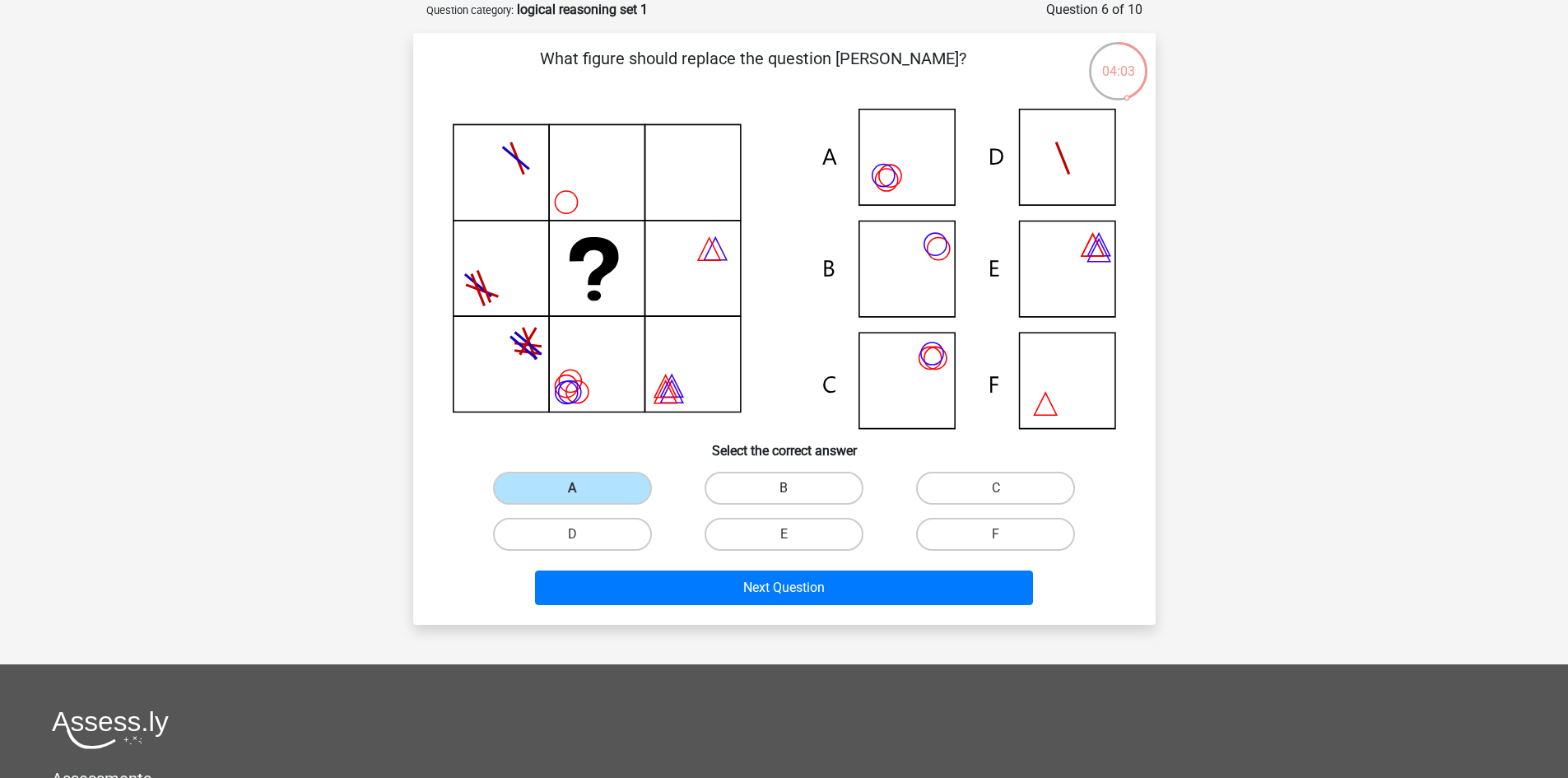
radio input "true"
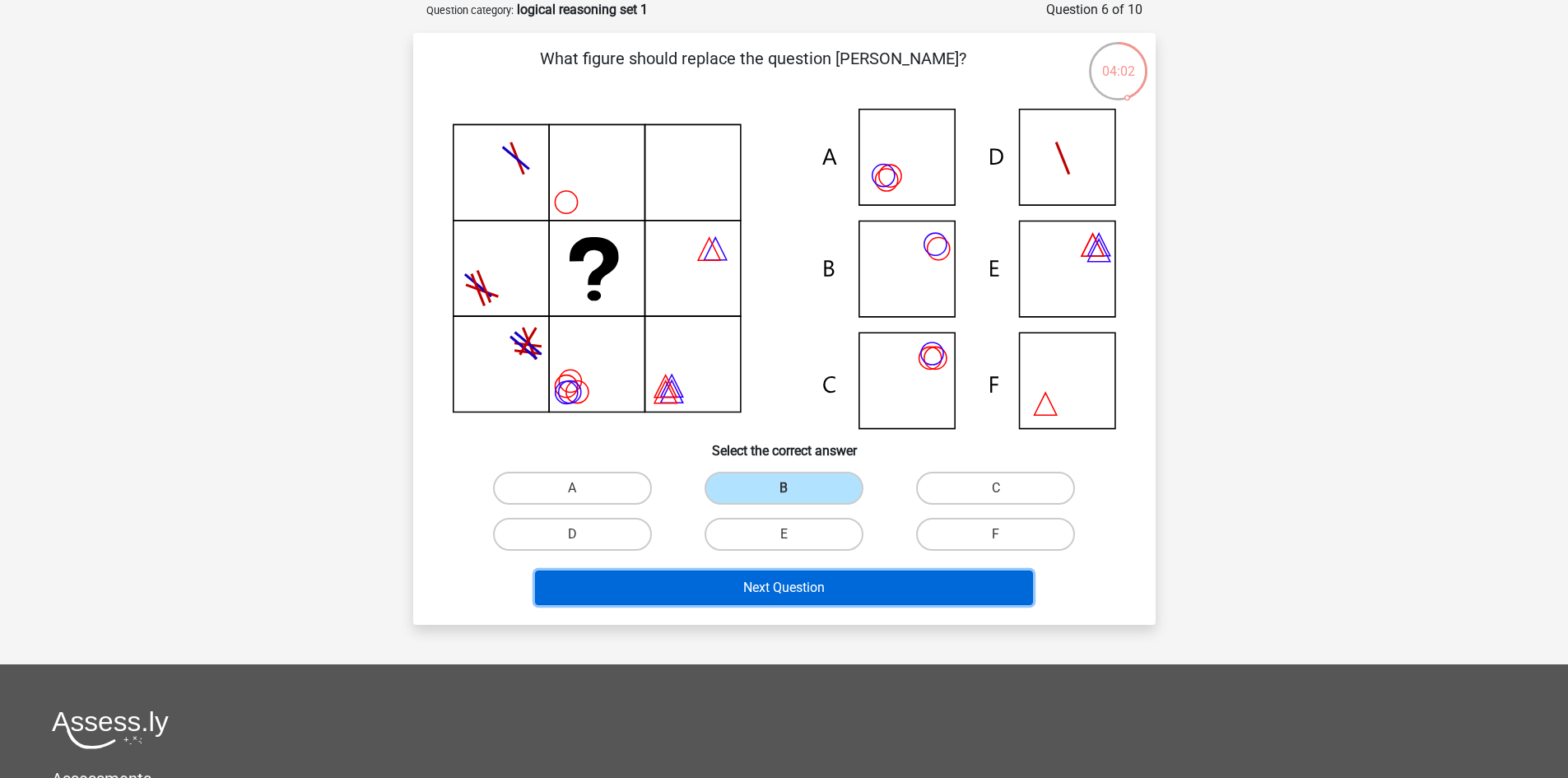
click at [827, 576] on button "Next Question" at bounding box center [784, 588] width 498 height 35
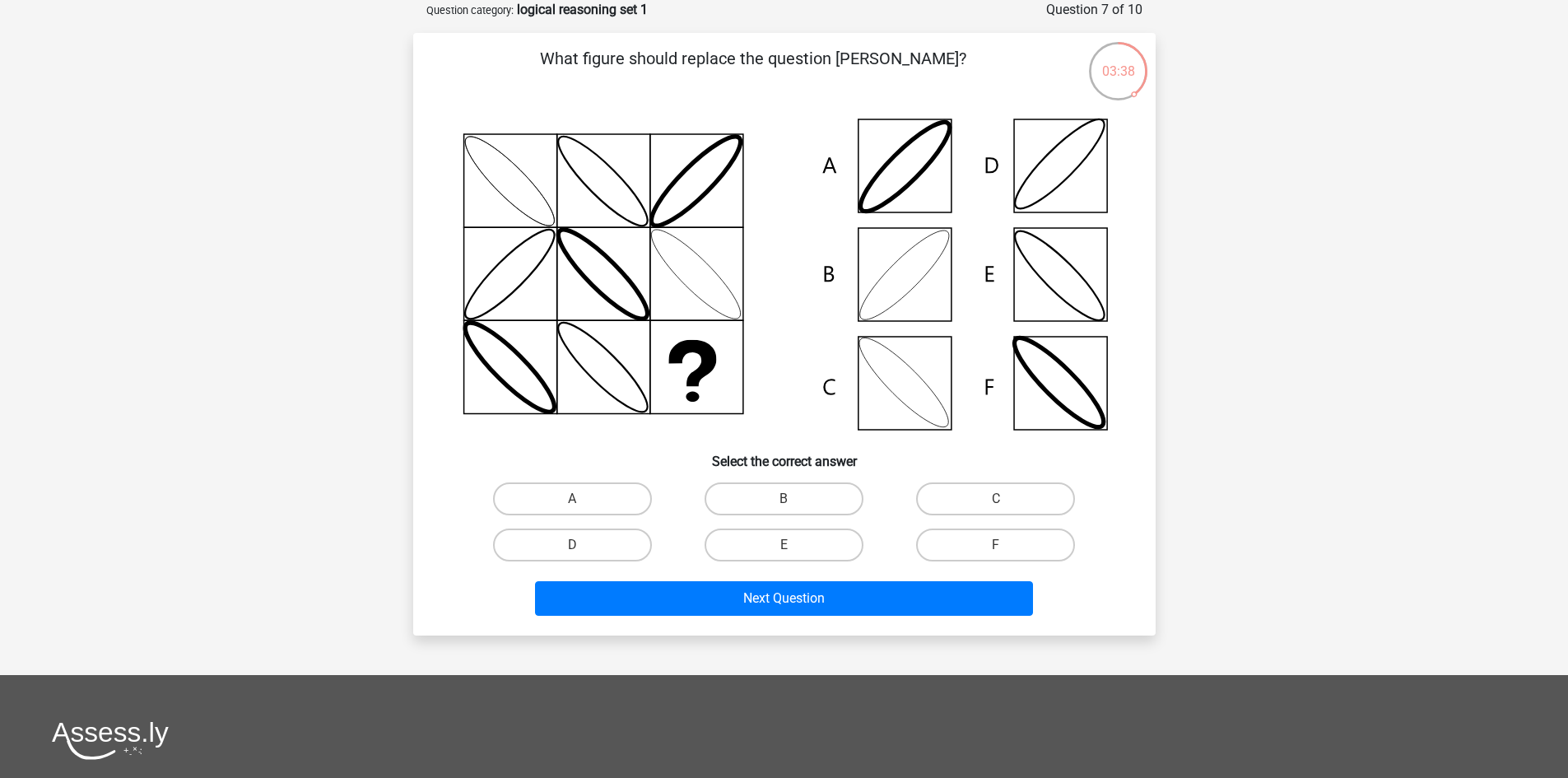
click at [909, 280] on icon at bounding box center [784, 274] width 664 height 332
click at [772, 497] on label "B" at bounding box center [784, 499] width 159 height 33
click at [784, 499] on input "B" at bounding box center [788, 504] width 11 height 11
radio input "true"
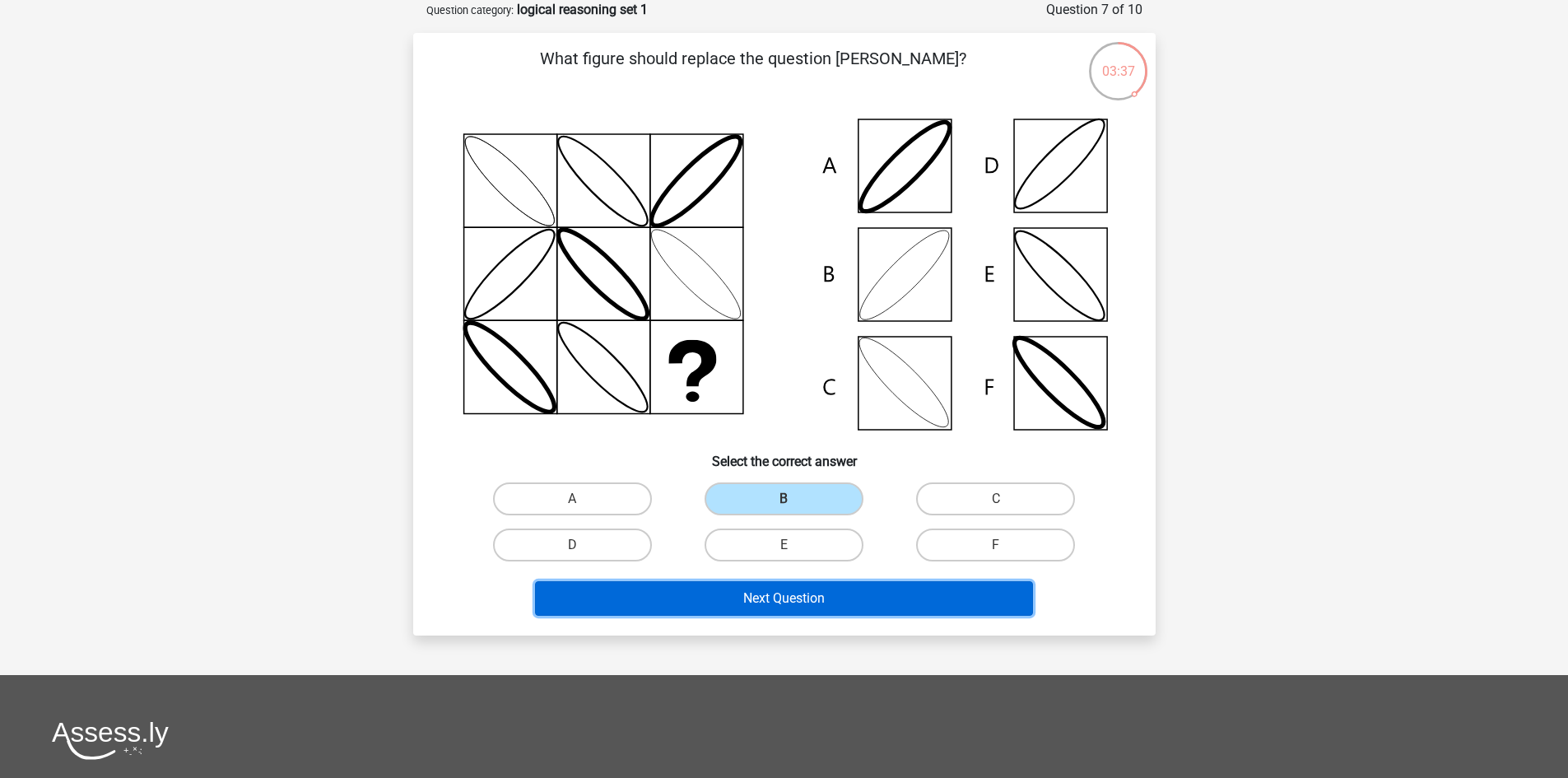
click at [801, 591] on button "Next Question" at bounding box center [784, 599] width 498 height 35
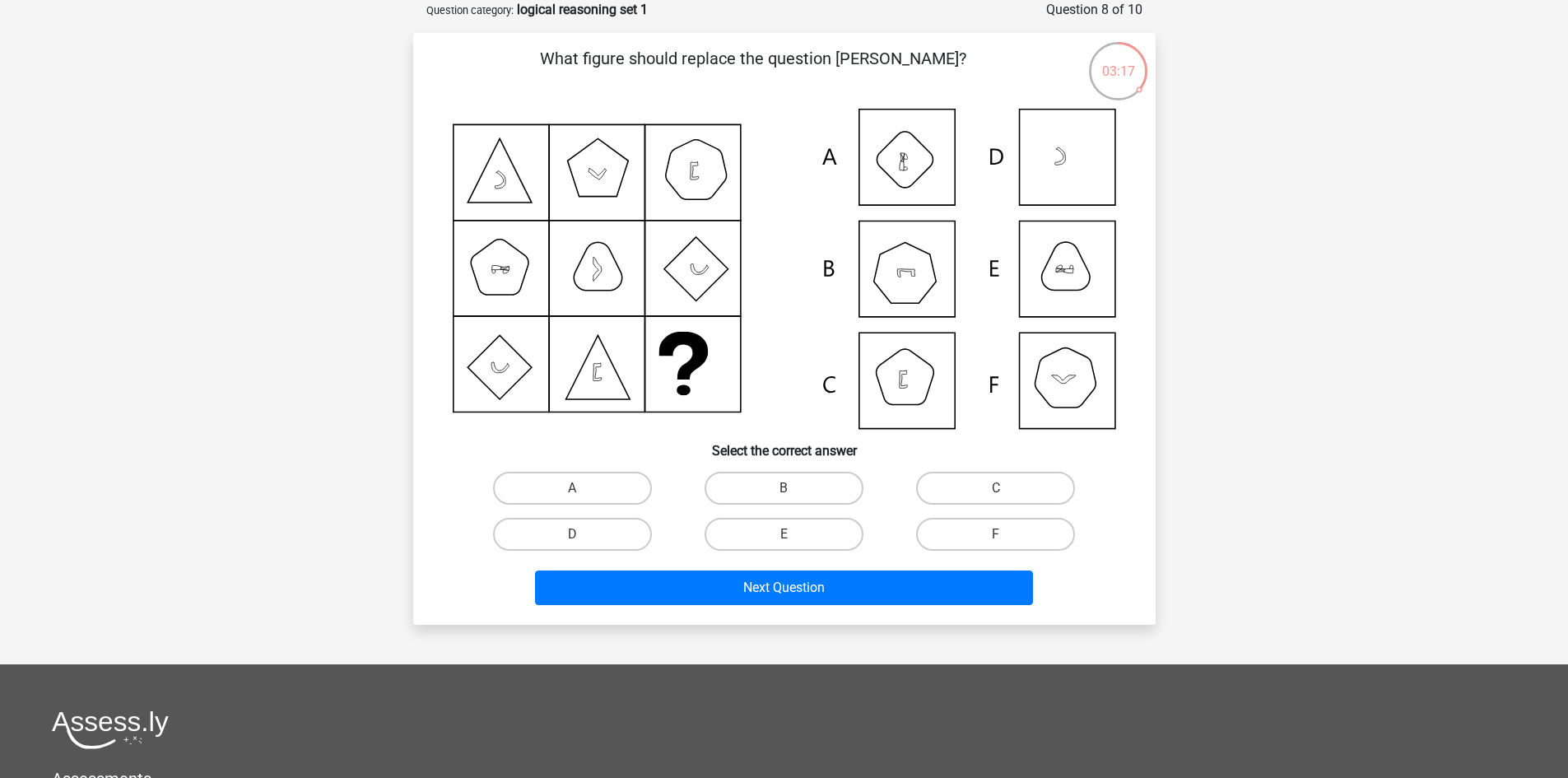
click at [878, 254] on icon at bounding box center [784, 269] width 664 height 320
click at [885, 276] on icon at bounding box center [784, 269] width 664 height 320
click at [793, 504] on label "B" at bounding box center [784, 488] width 159 height 33
click at [793, 499] on input "B" at bounding box center [788, 493] width 11 height 11
radio input "true"
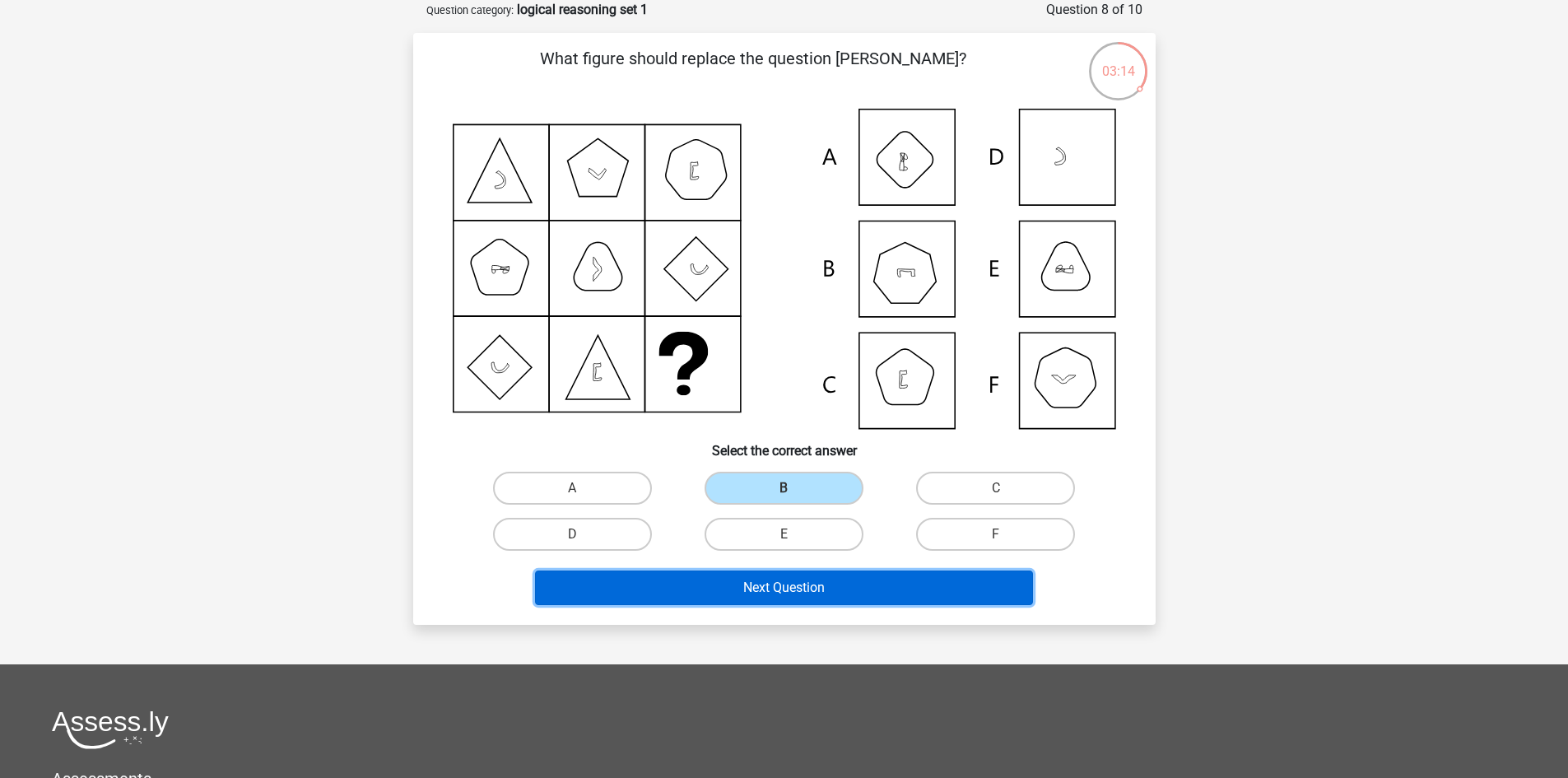
click at [822, 579] on button "Next Question" at bounding box center [784, 588] width 498 height 35
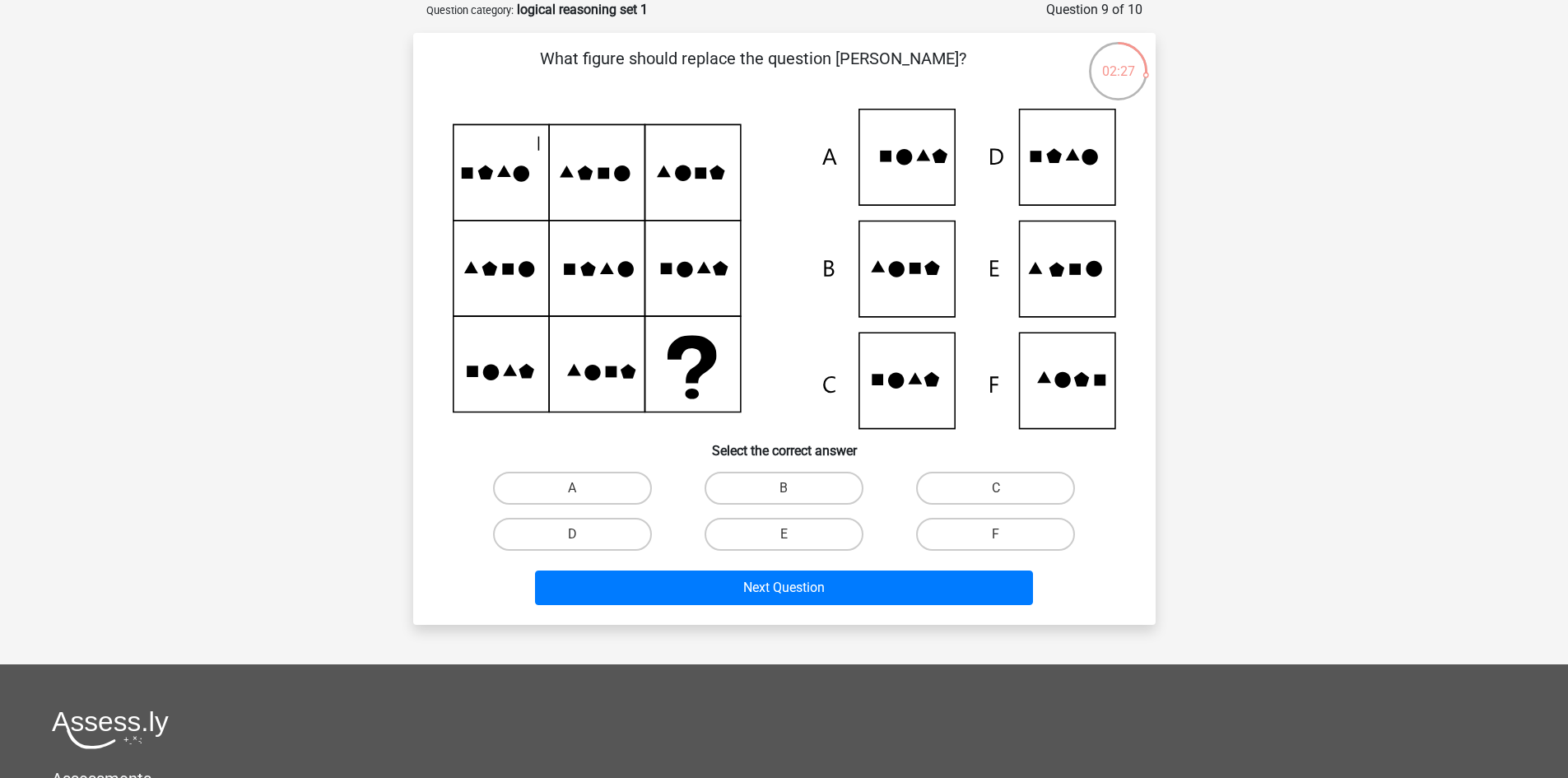
click at [1034, 285] on icon at bounding box center [784, 269] width 664 height 320
click at [833, 531] on label "E" at bounding box center [784, 534] width 159 height 33
click at [794, 534] on input "E" at bounding box center [788, 539] width 11 height 11
radio input "true"
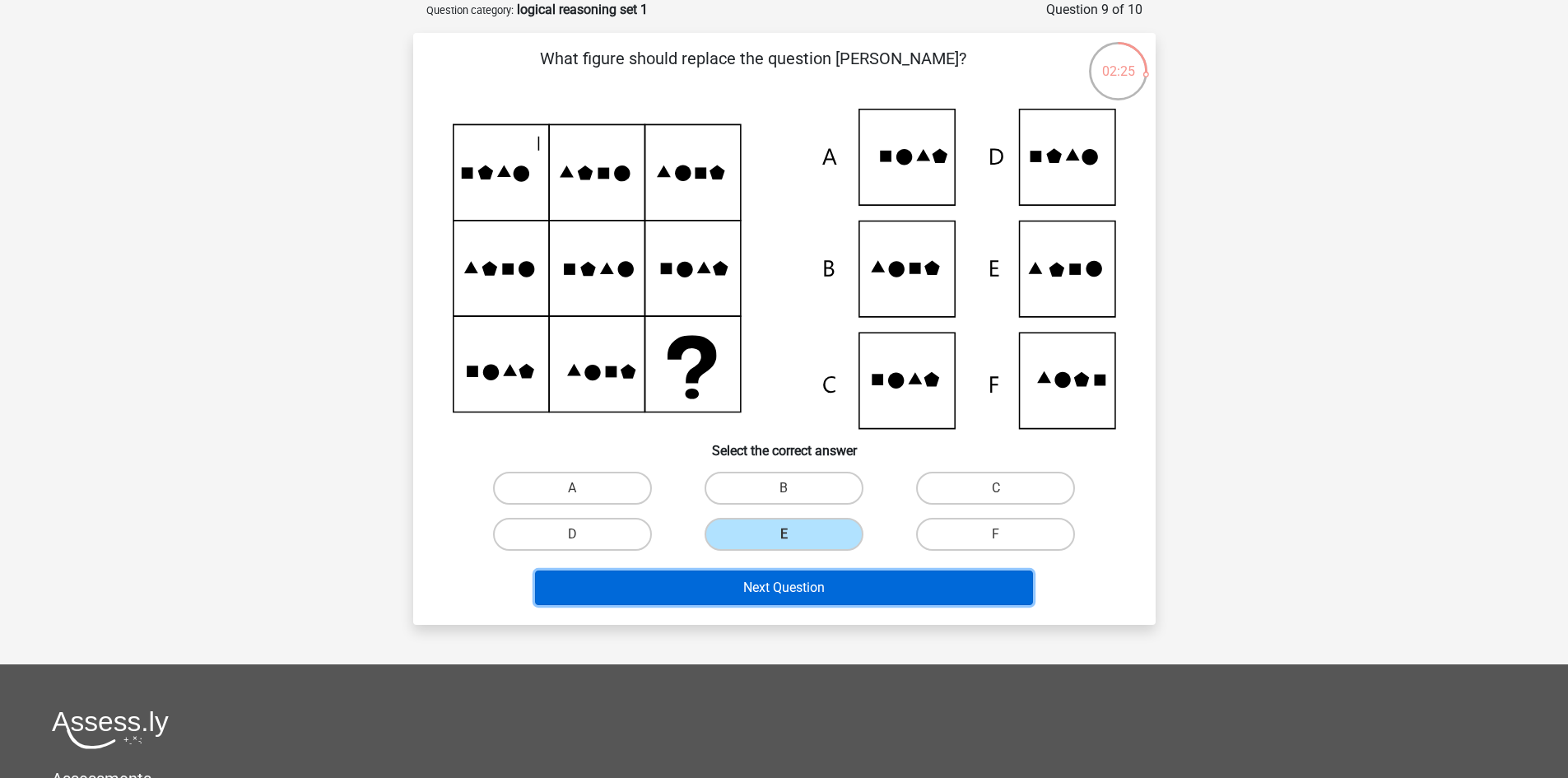
click at [851, 591] on button "Next Question" at bounding box center [784, 588] width 498 height 35
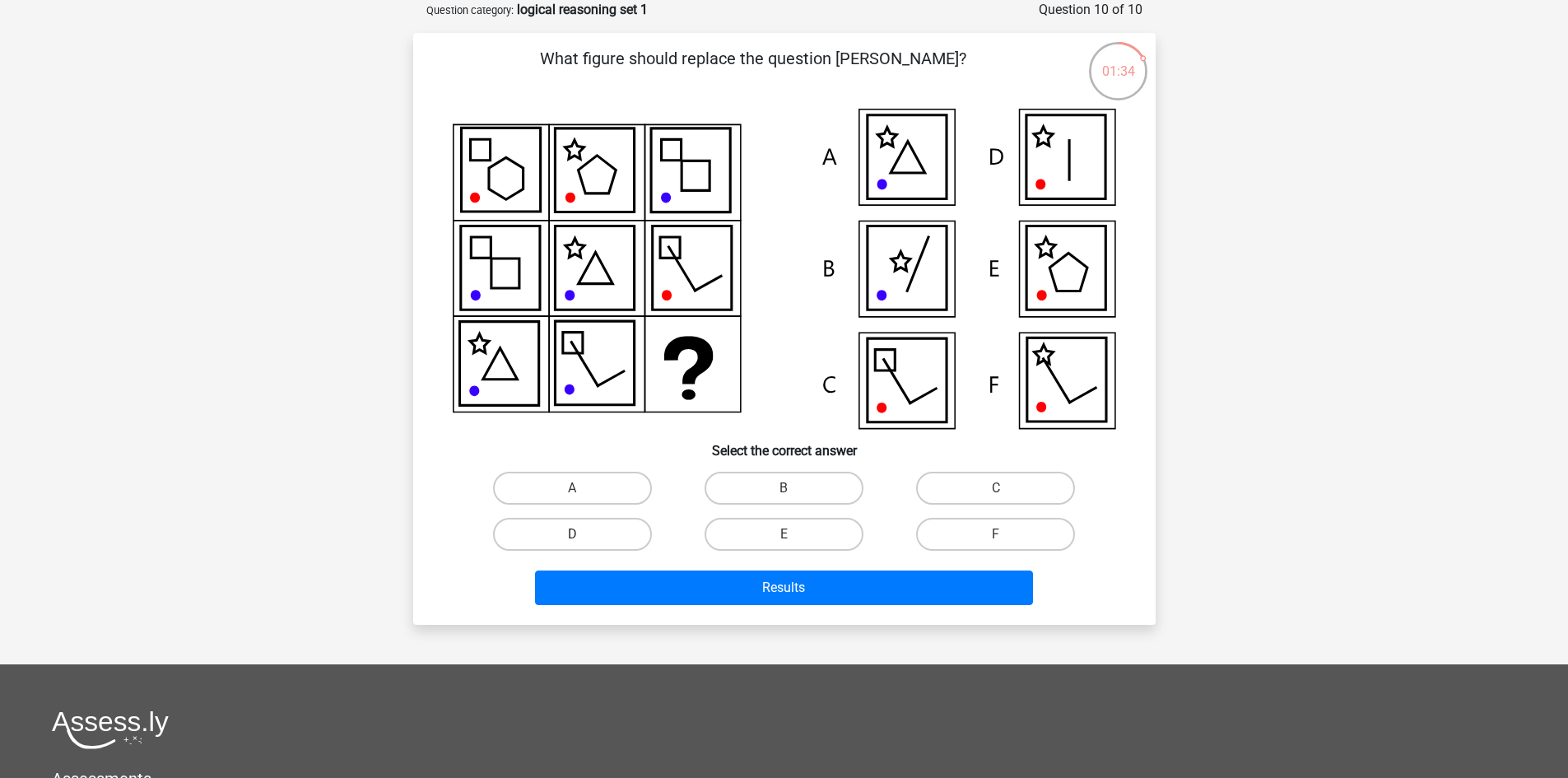
click at [607, 537] on label "D" at bounding box center [573, 534] width 159 height 33
click at [583, 537] on input "D" at bounding box center [576, 539] width 11 height 11
radio input "true"
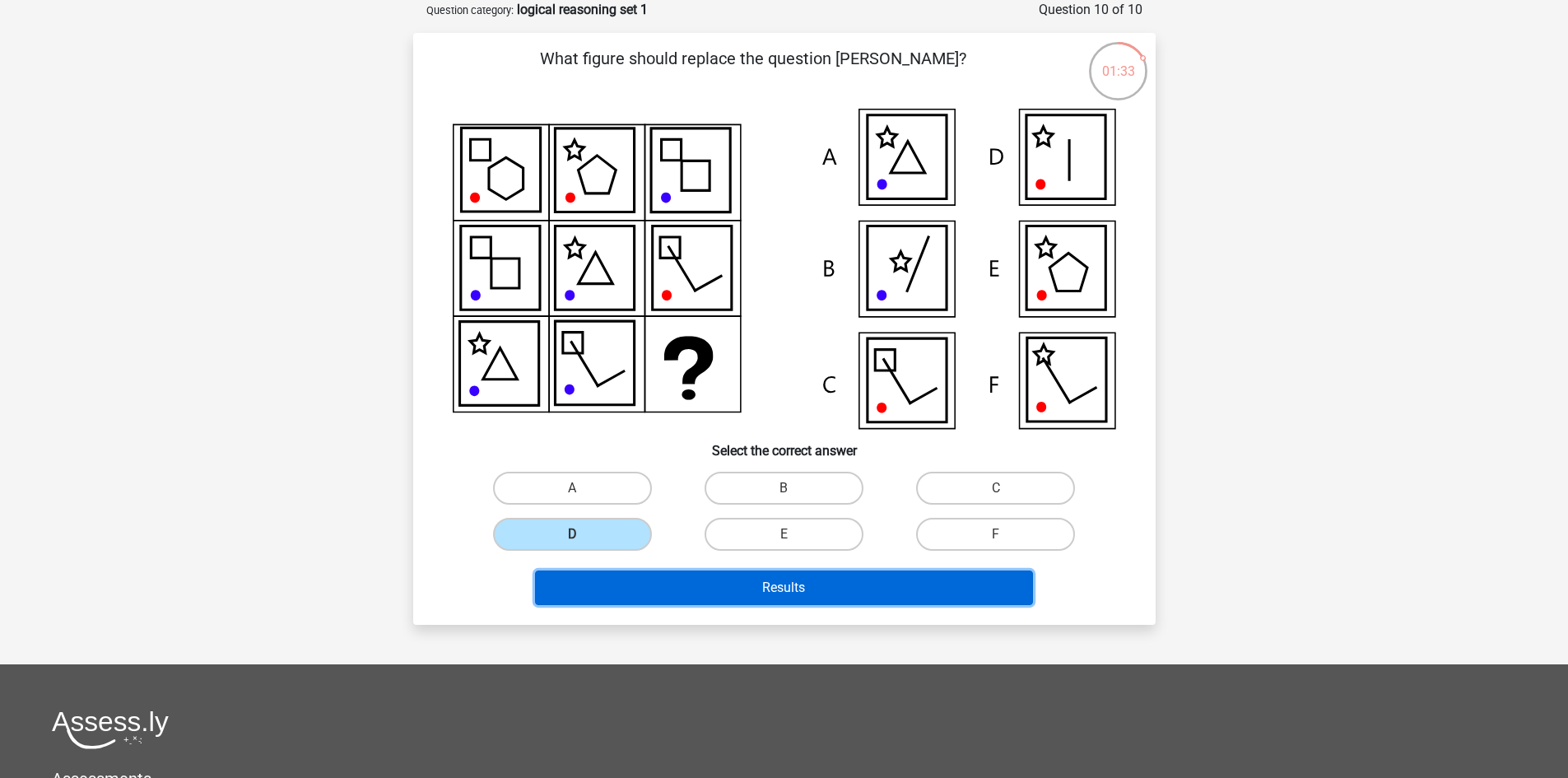
click at [750, 583] on button "Results" at bounding box center [784, 588] width 498 height 35
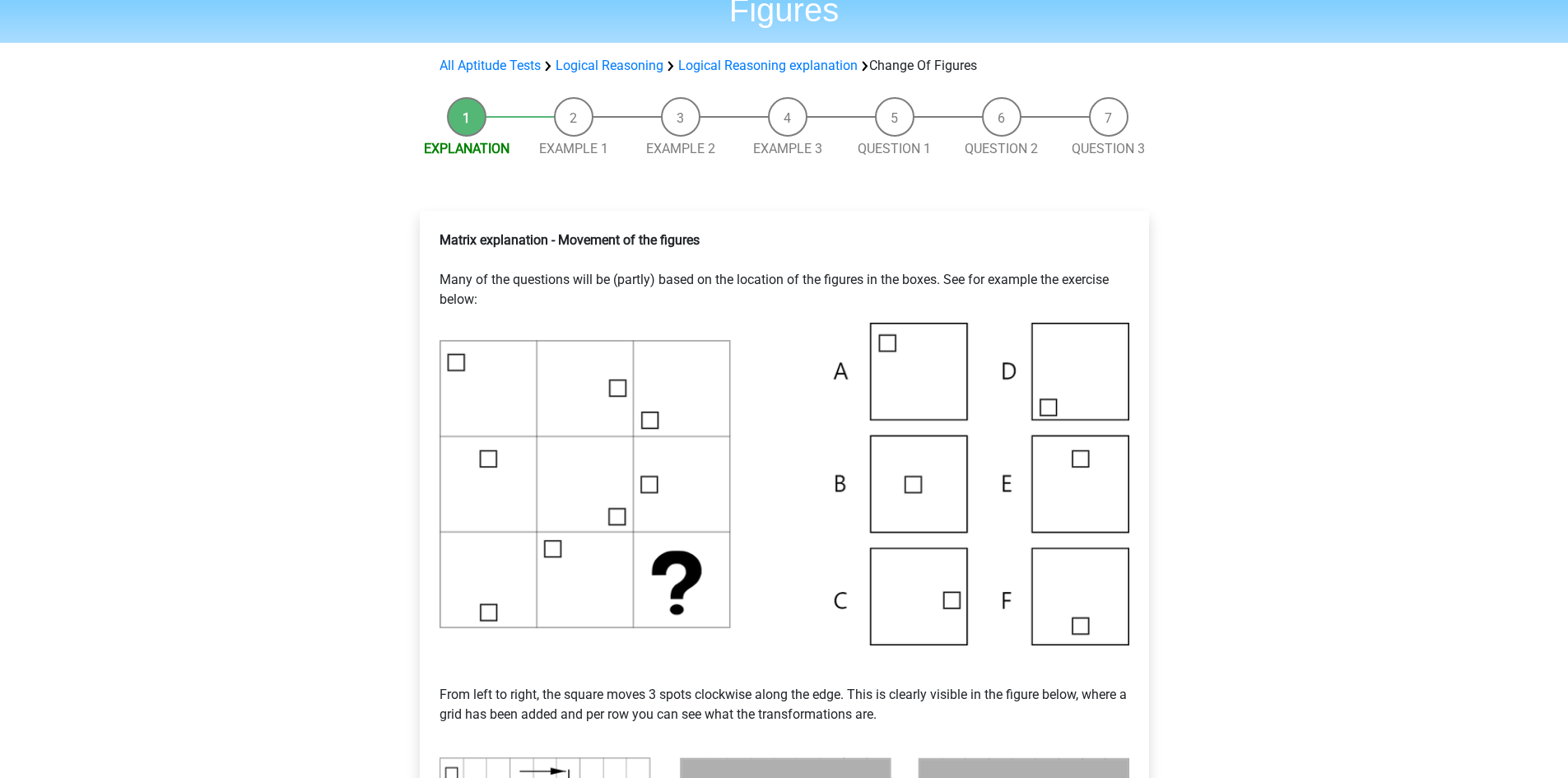
scroll to position [83, 0]
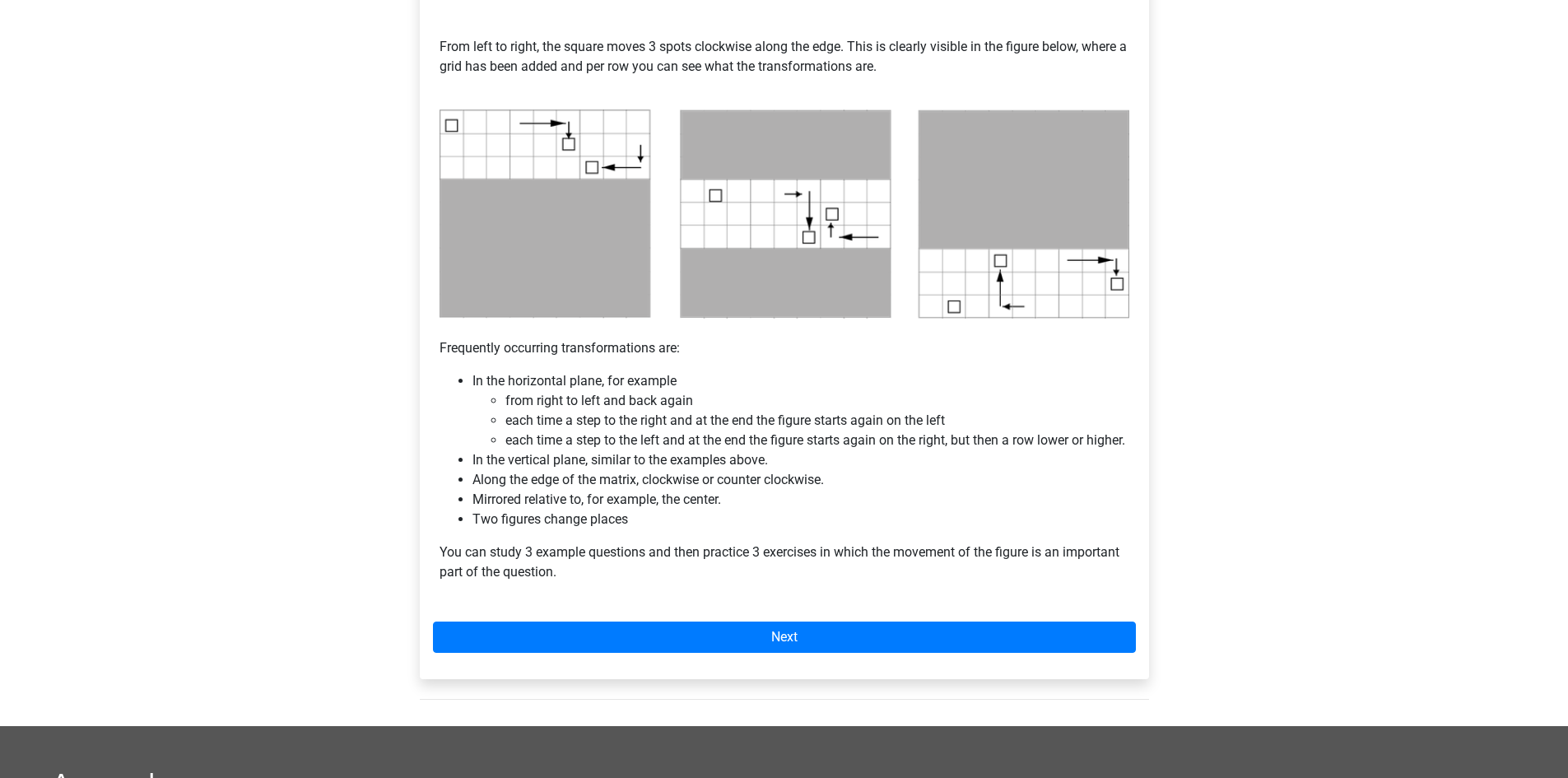
scroll to position [906, 0]
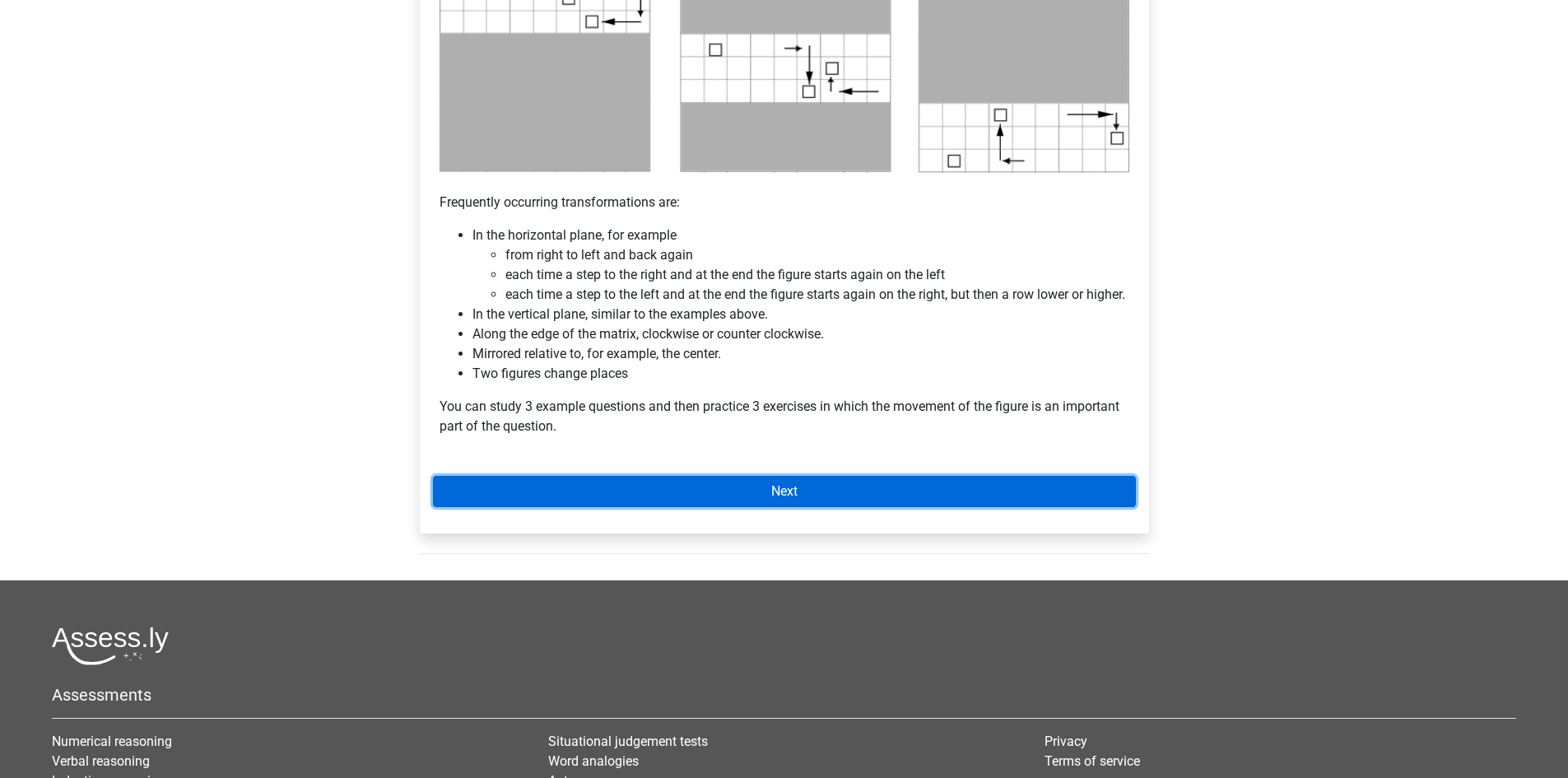
click at [840, 507] on link "Next" at bounding box center [784, 491] width 703 height 32
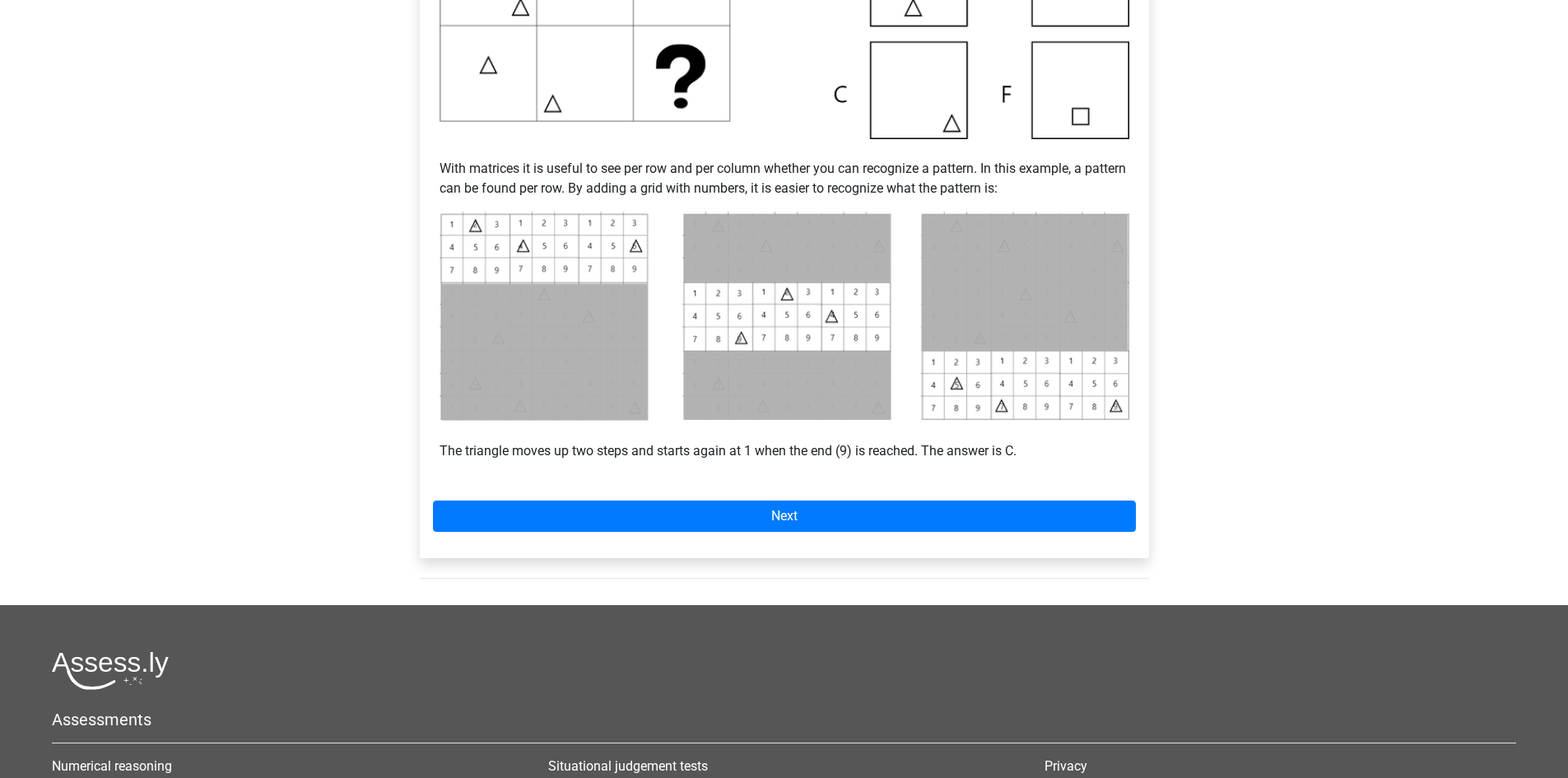
scroll to position [577, 0]
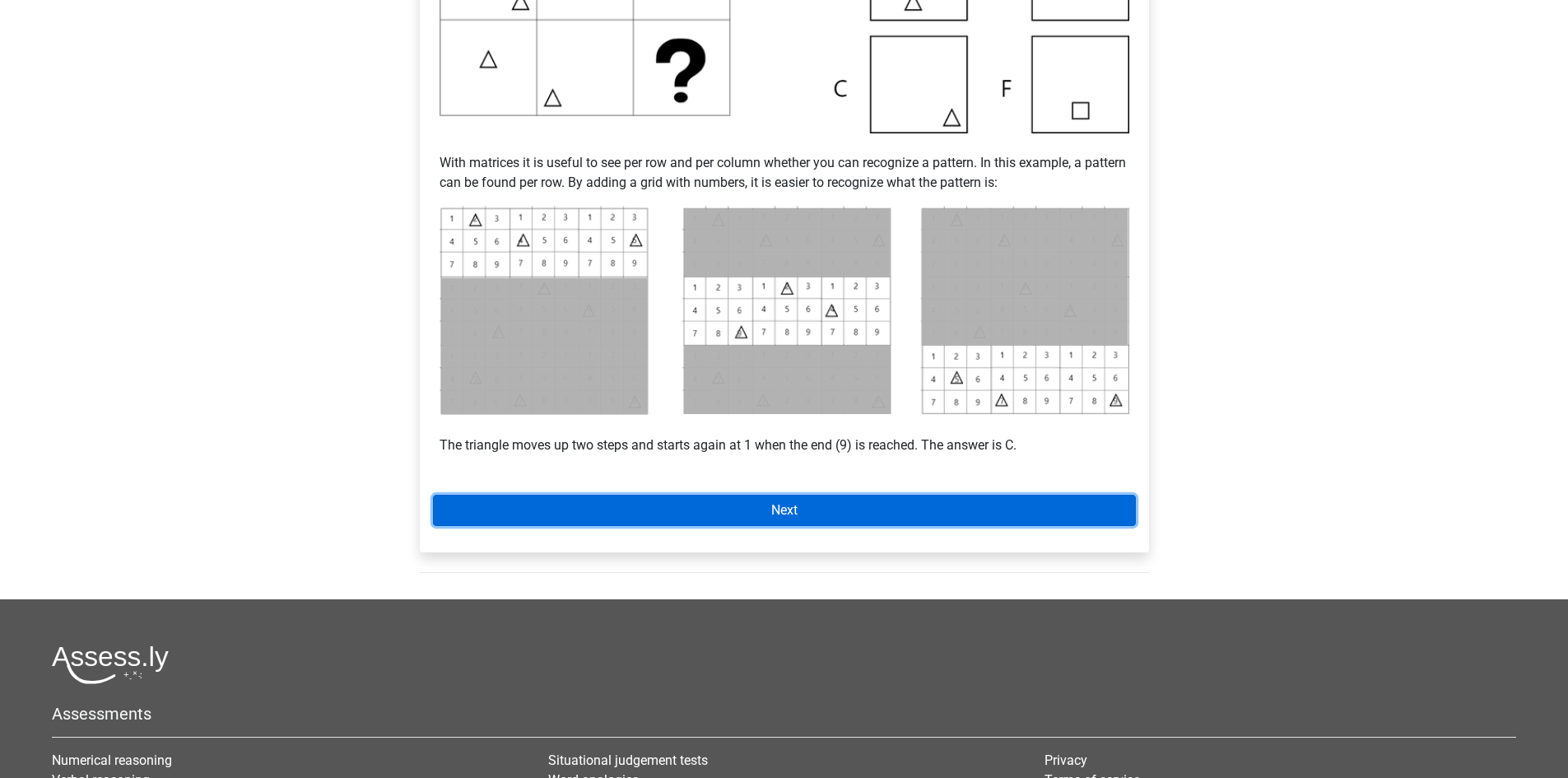
click at [779, 510] on link "Next" at bounding box center [784, 510] width 703 height 32
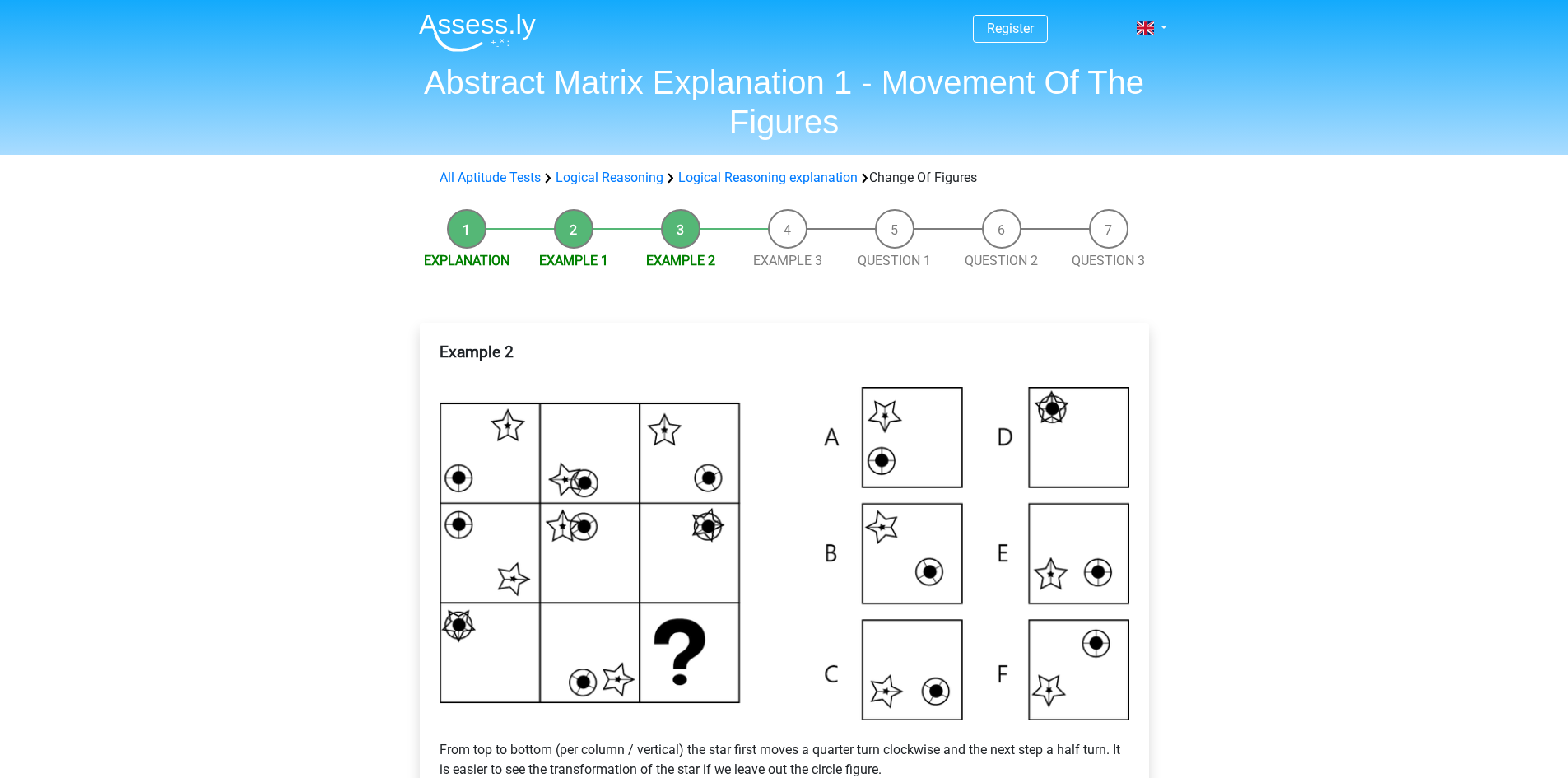
click at [570, 227] on li "Example 1" at bounding box center [573, 240] width 107 height 61
click at [569, 226] on li "Example 1" at bounding box center [573, 240] width 107 height 61
click at [567, 228] on li "Example 1" at bounding box center [573, 240] width 107 height 61
click at [767, 177] on link "Logical Reasoning explanation" at bounding box center [767, 177] width 179 height 15
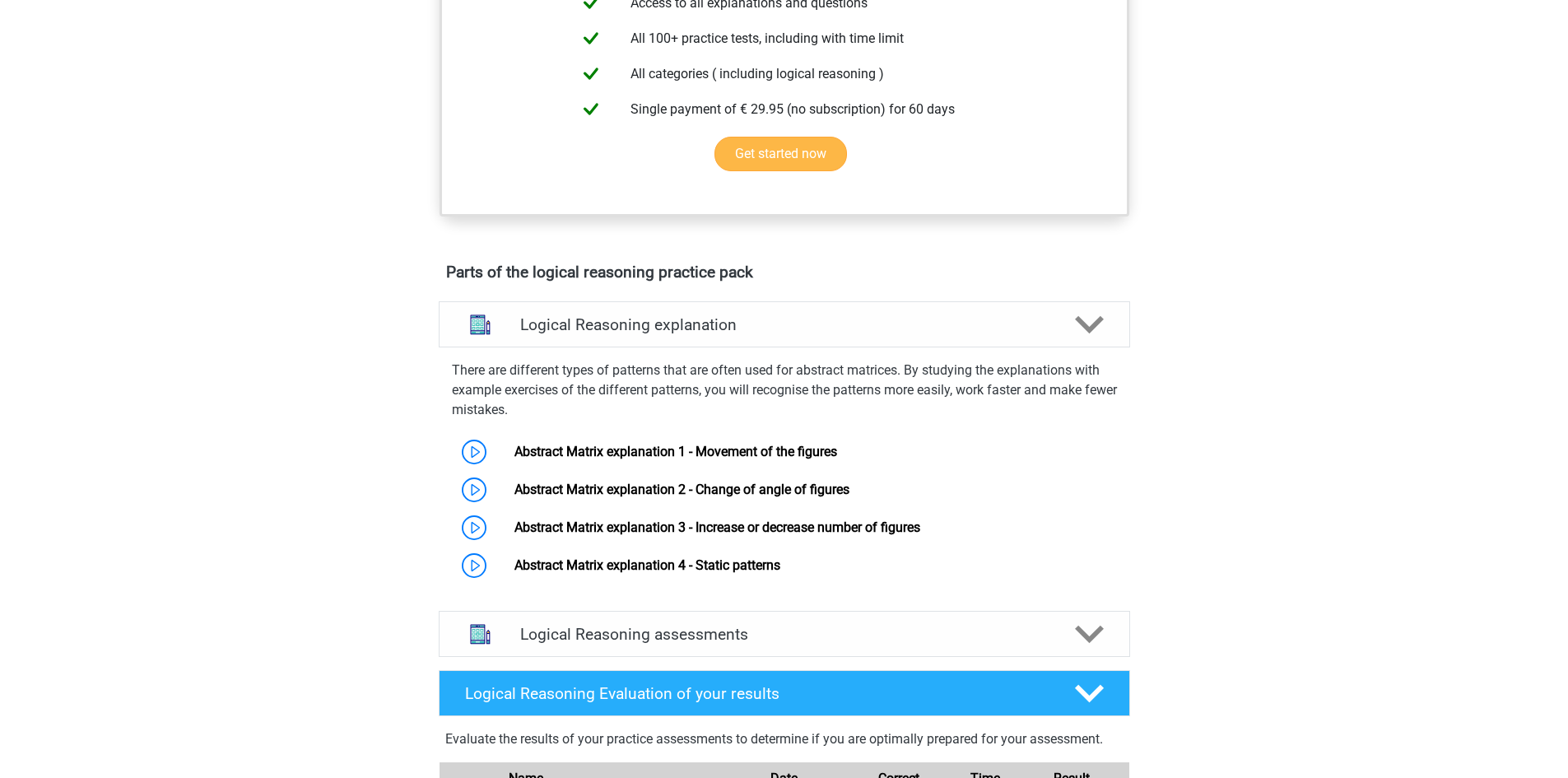
scroll to position [823, 0]
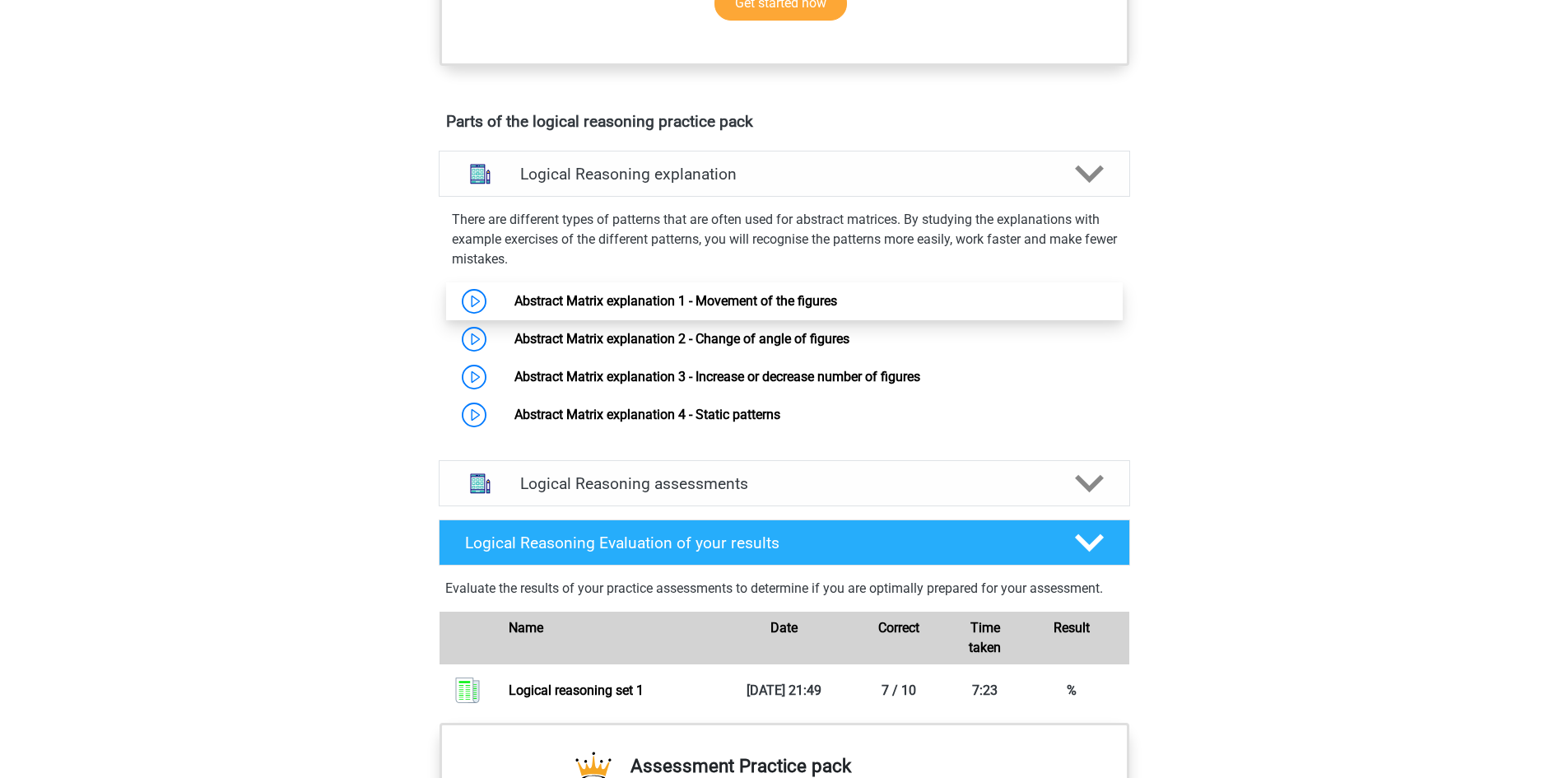
click at [726, 309] on link "Abstract Matrix explanation 1 - Movement of the figures" at bounding box center [675, 301] width 322 height 15
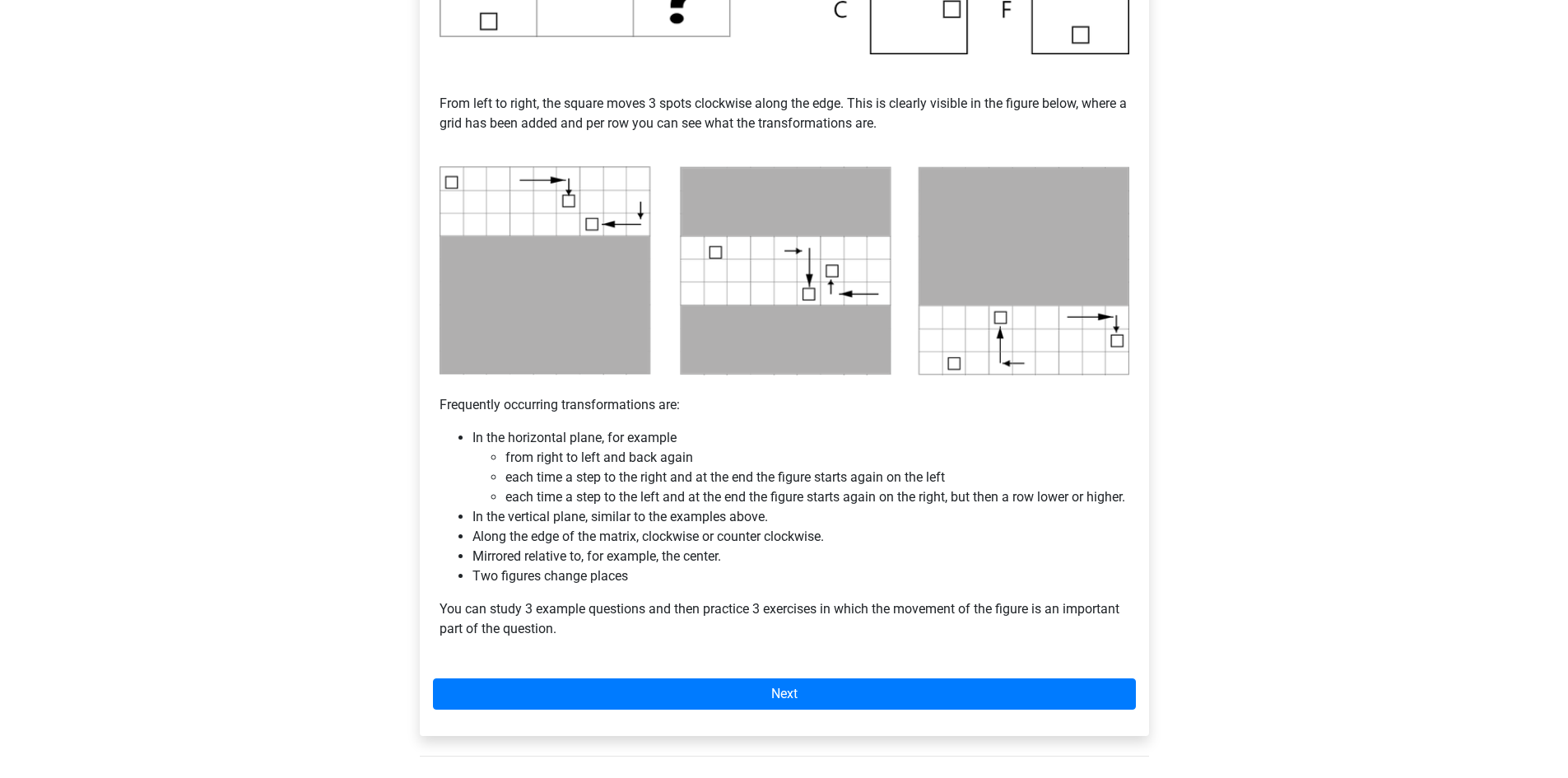
scroll to position [823, 0]
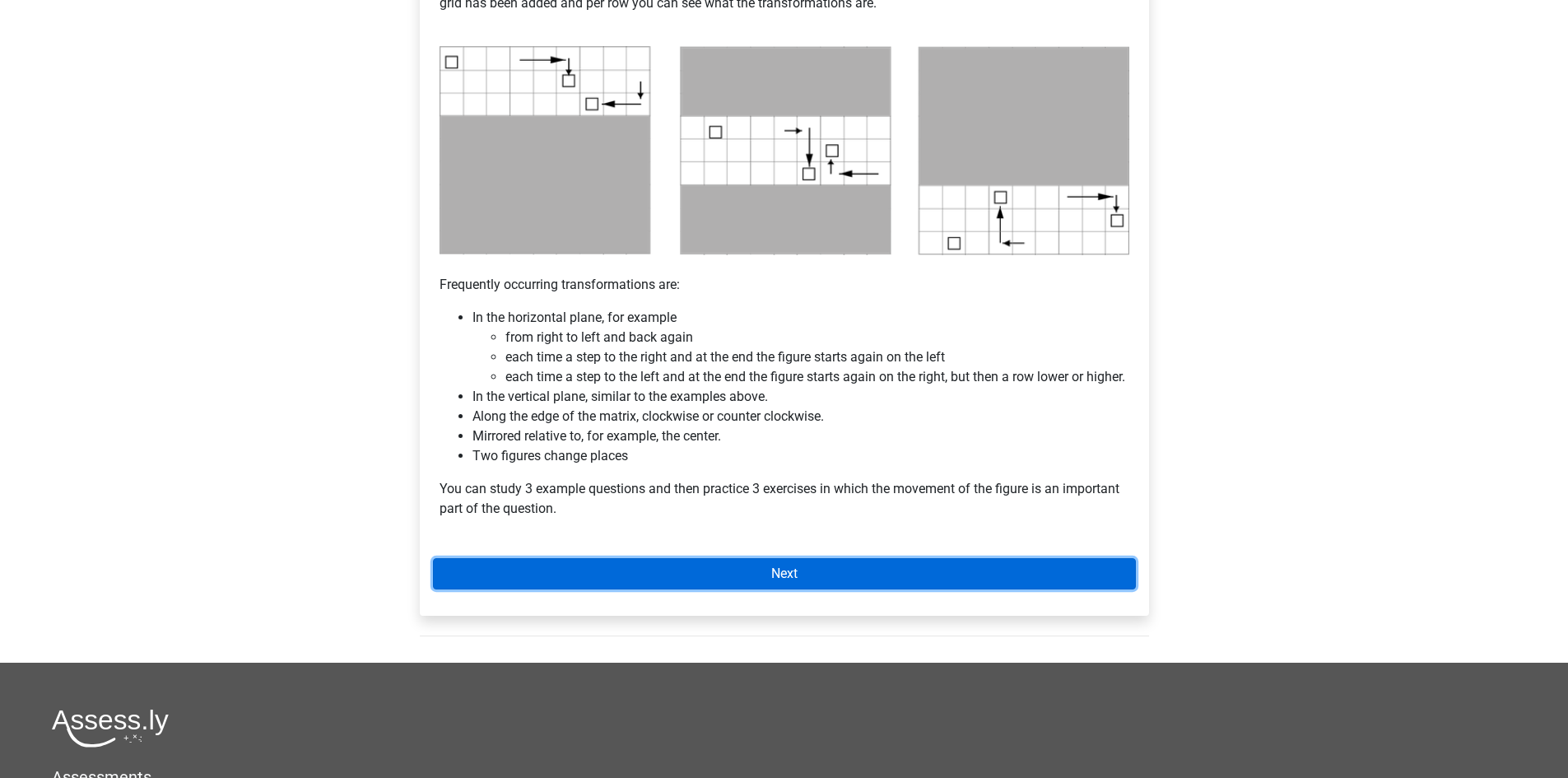
click at [743, 584] on link "Next" at bounding box center [784, 574] width 703 height 32
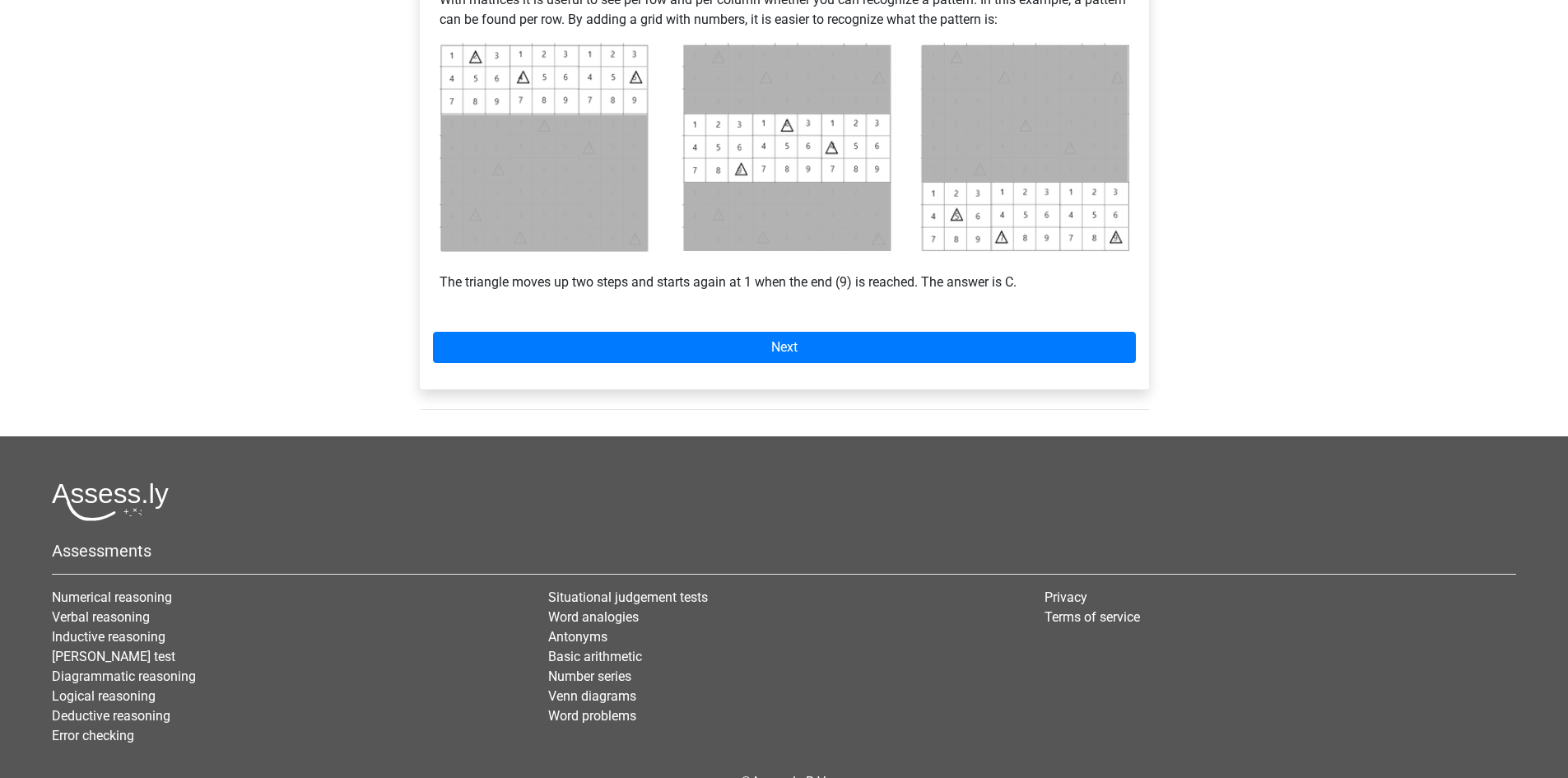
scroll to position [741, 0]
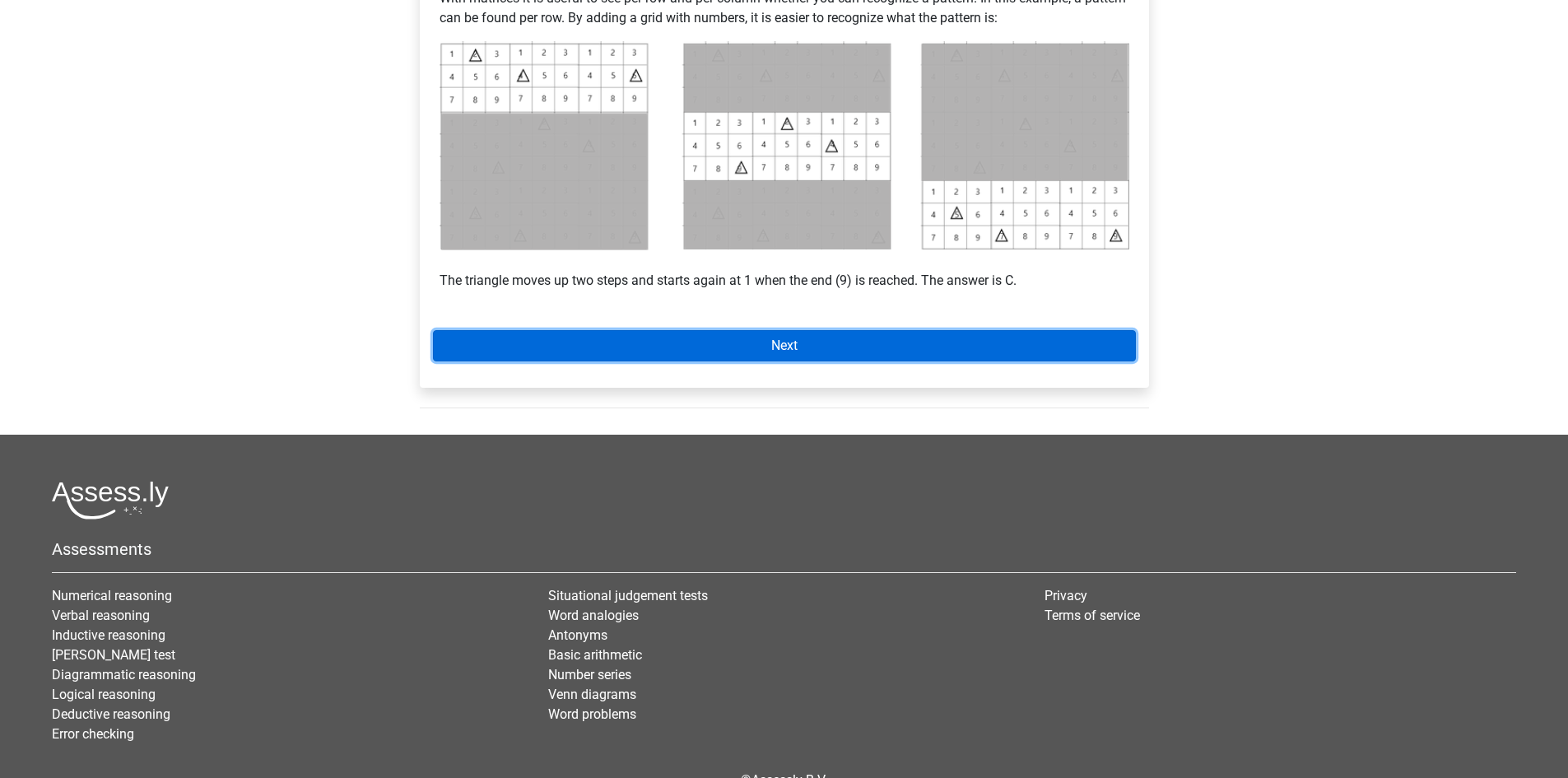
click at [780, 354] on link "Next" at bounding box center [784, 345] width 703 height 32
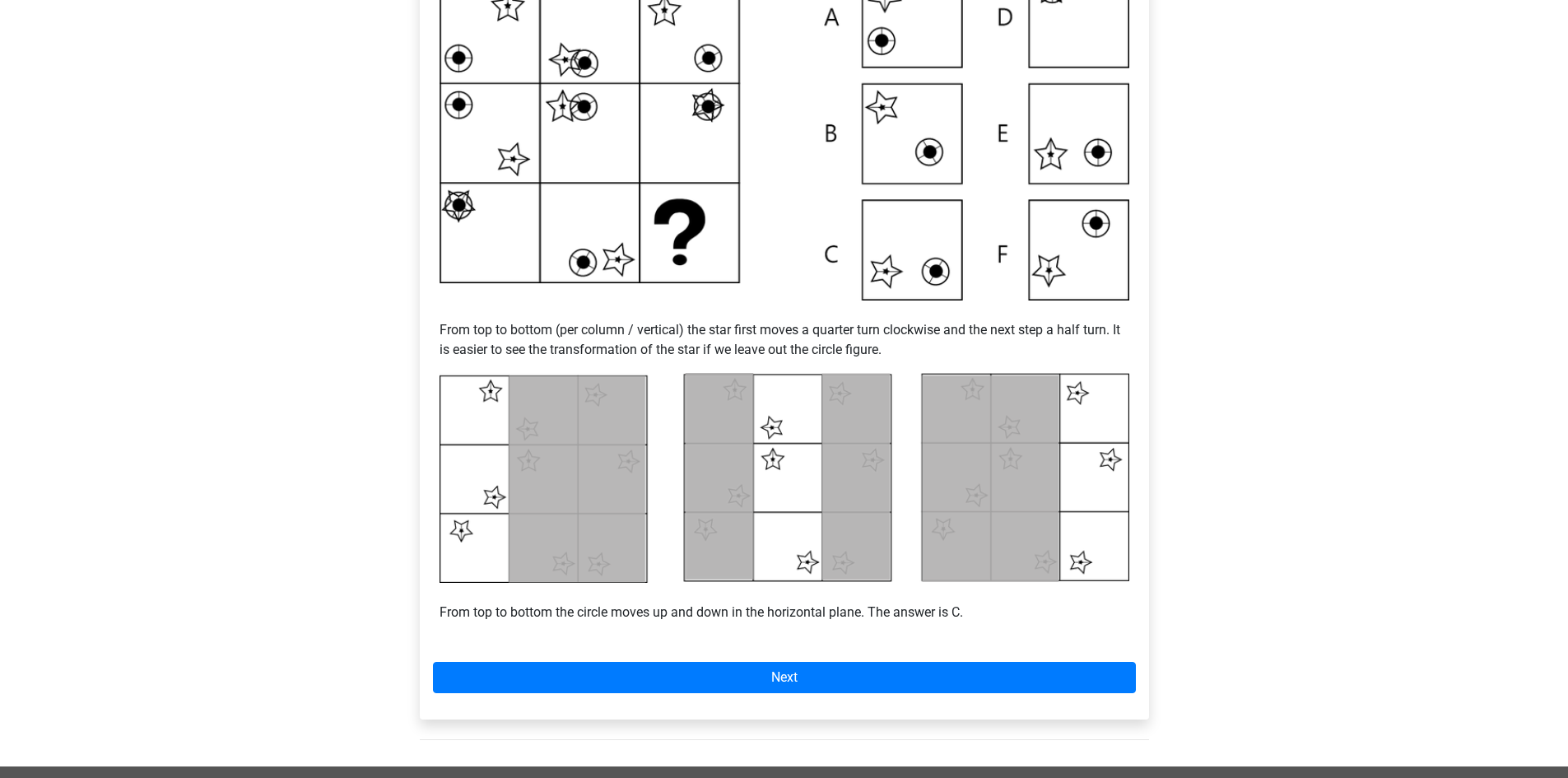
scroll to position [577, 0]
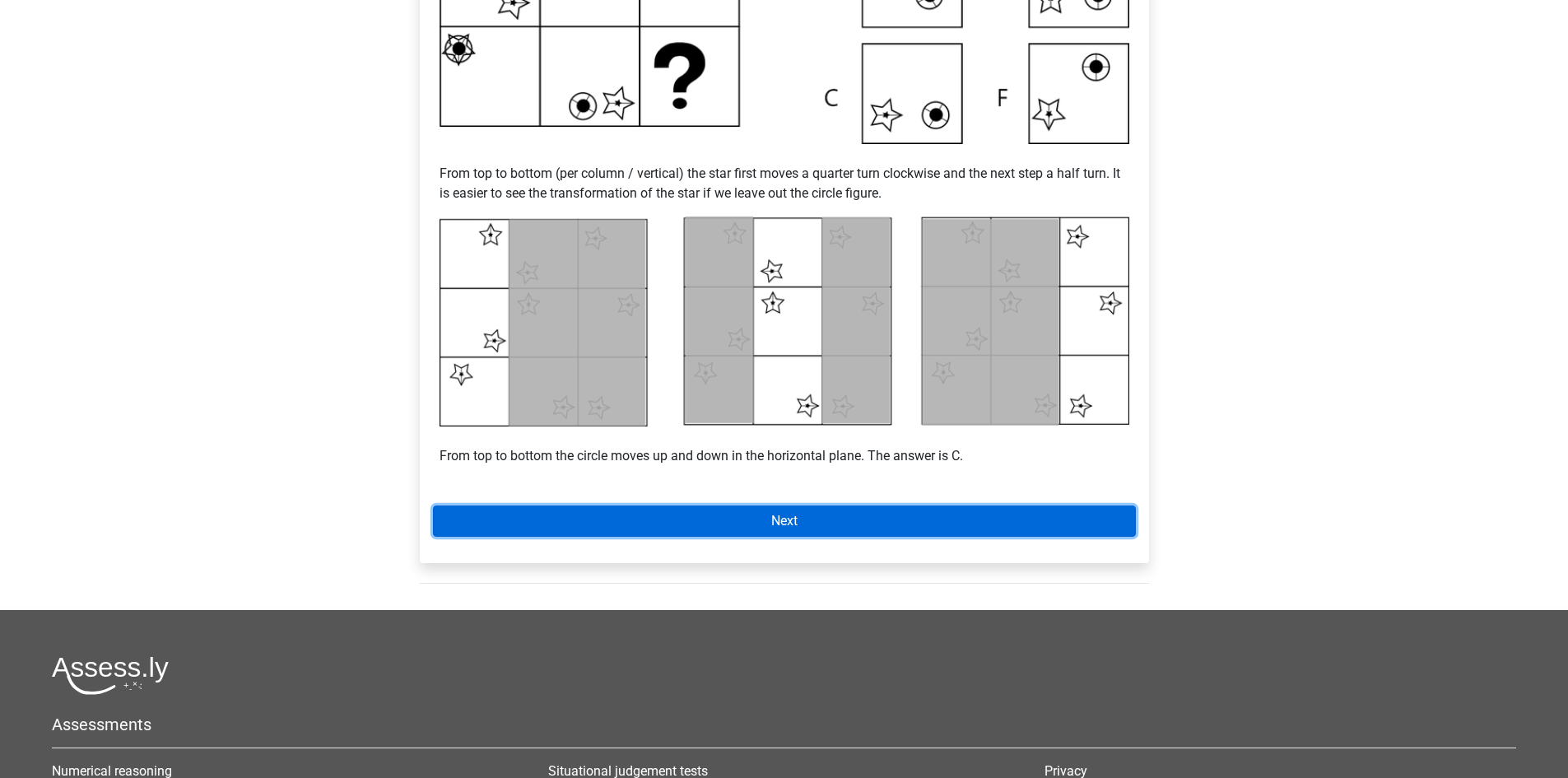
click at [831, 523] on link "Next" at bounding box center [784, 521] width 703 height 32
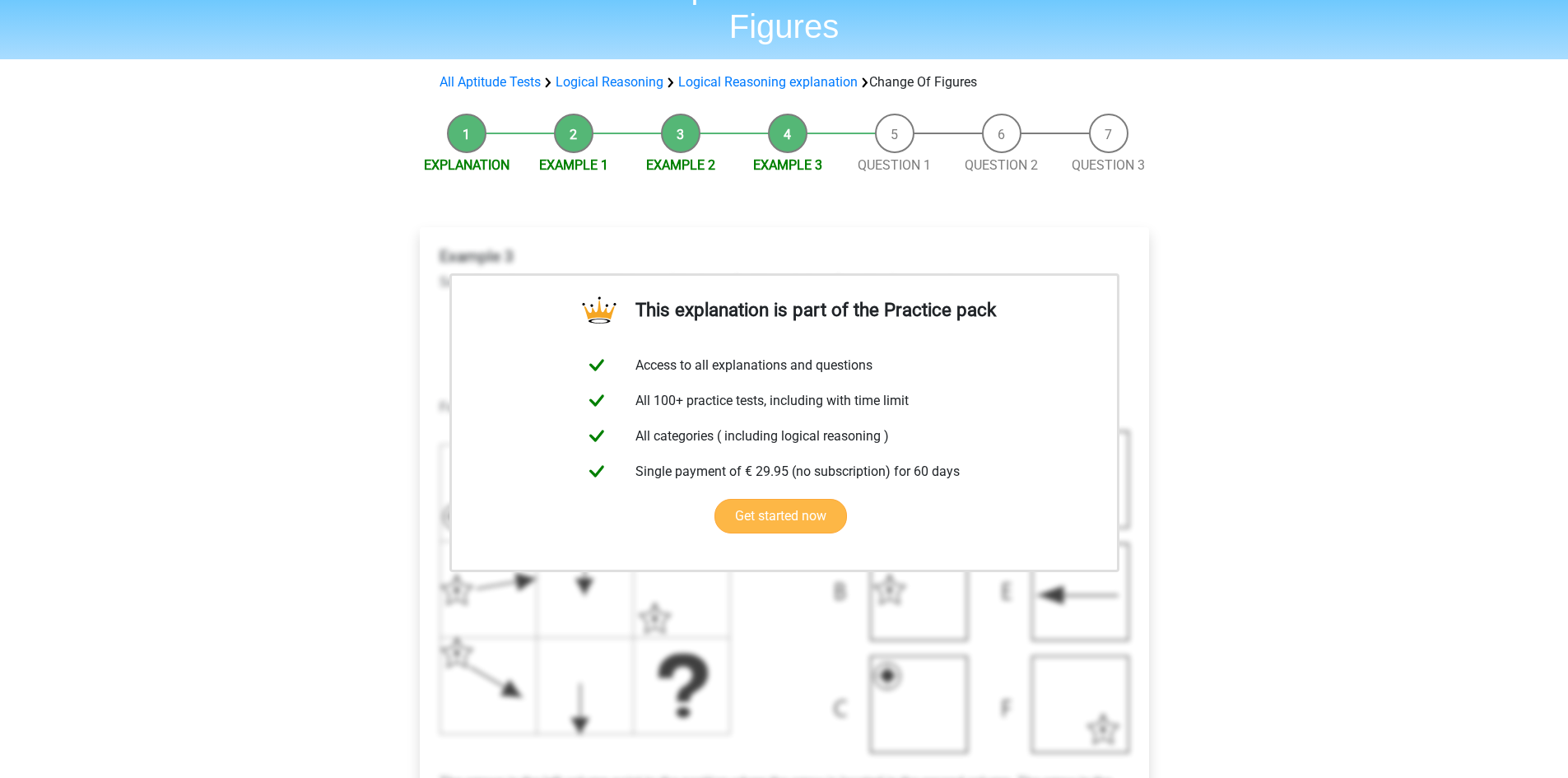
scroll to position [247, 0]
